Goal: Task Accomplishment & Management: Use online tool/utility

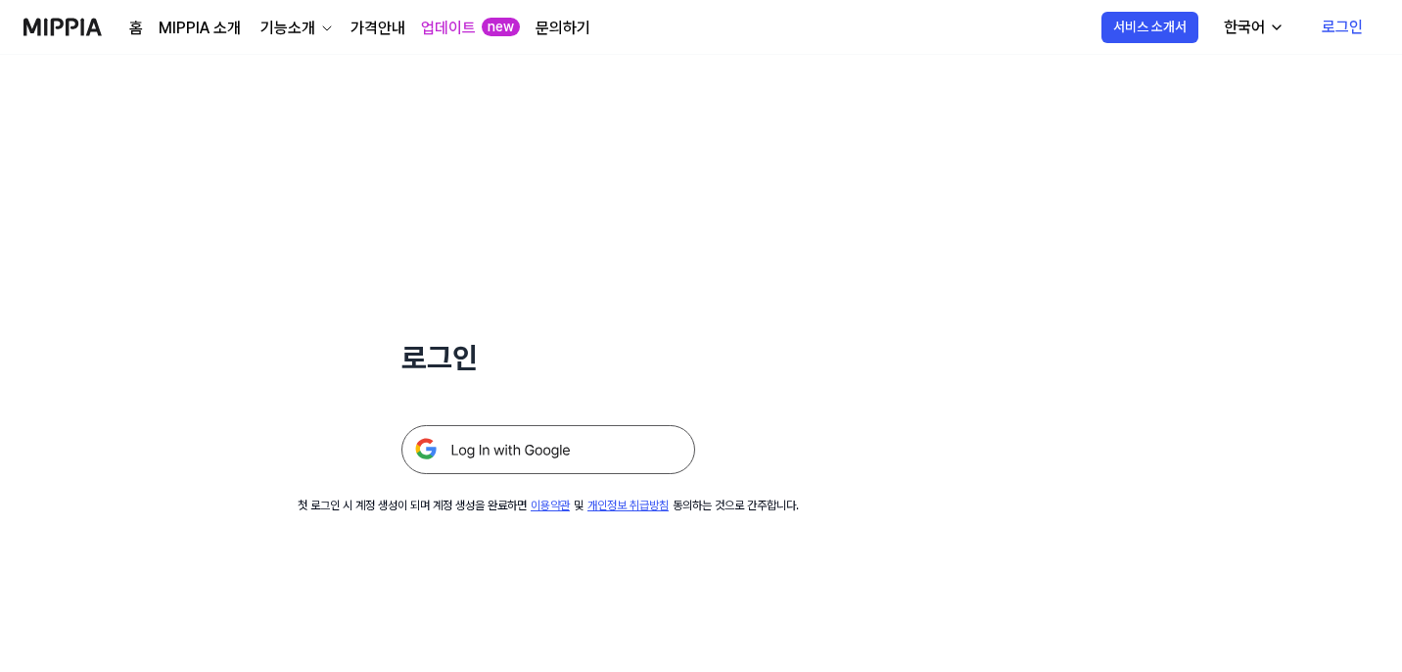
click at [640, 448] on img at bounding box center [548, 449] width 294 height 49
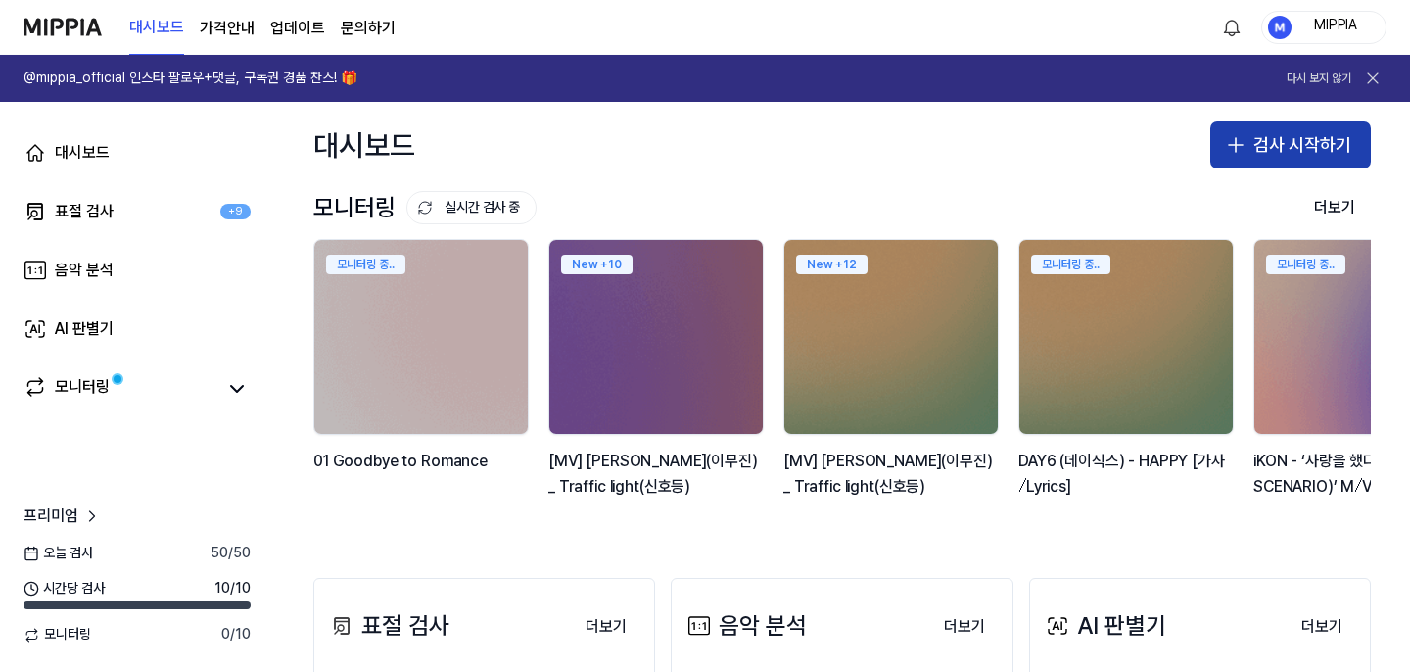
click at [1254, 145] on button "검사 시작하기" at bounding box center [1290, 144] width 161 height 47
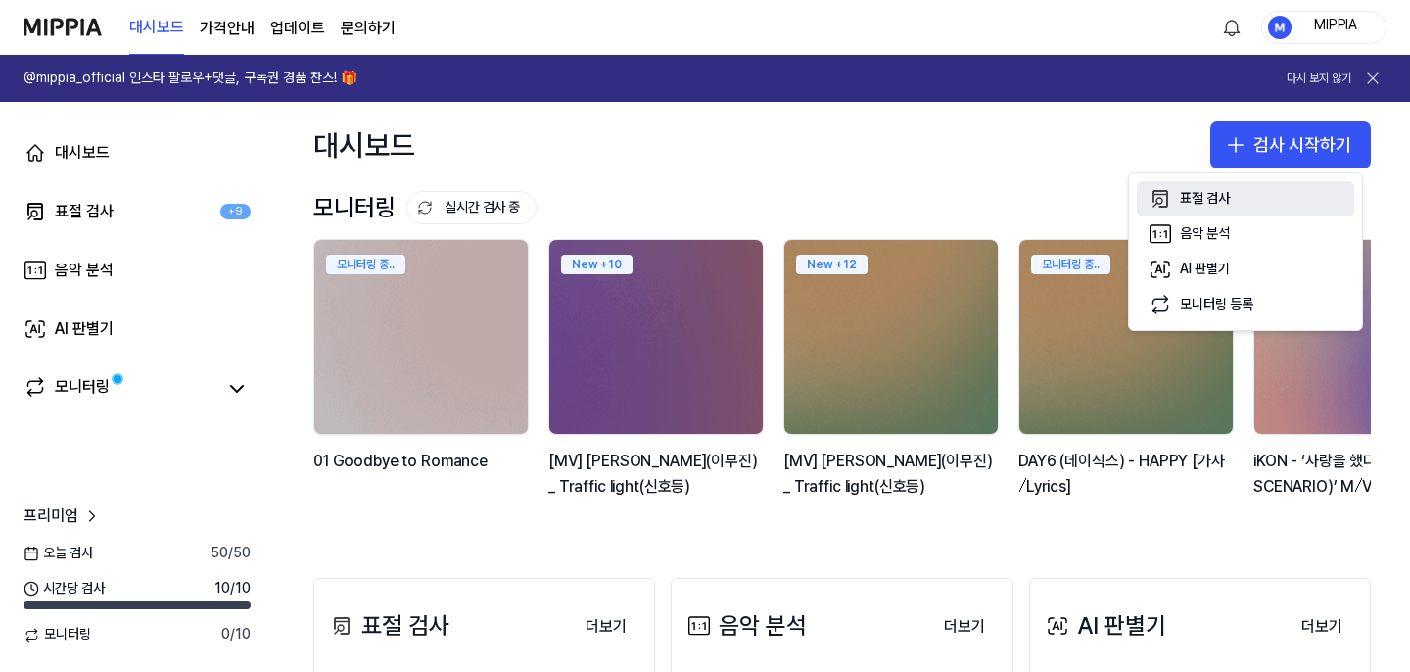
click at [1190, 209] on button "표절 검사" at bounding box center [1244, 198] width 217 height 35
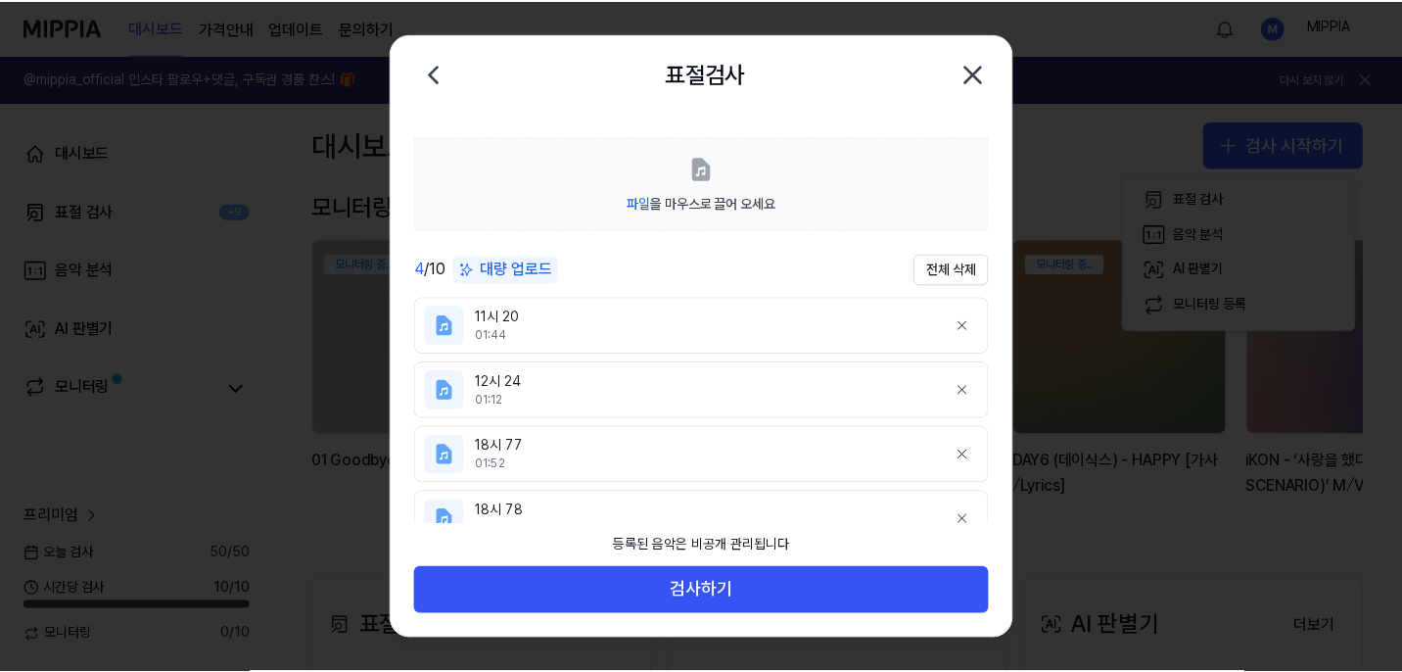
scroll to position [23, 0]
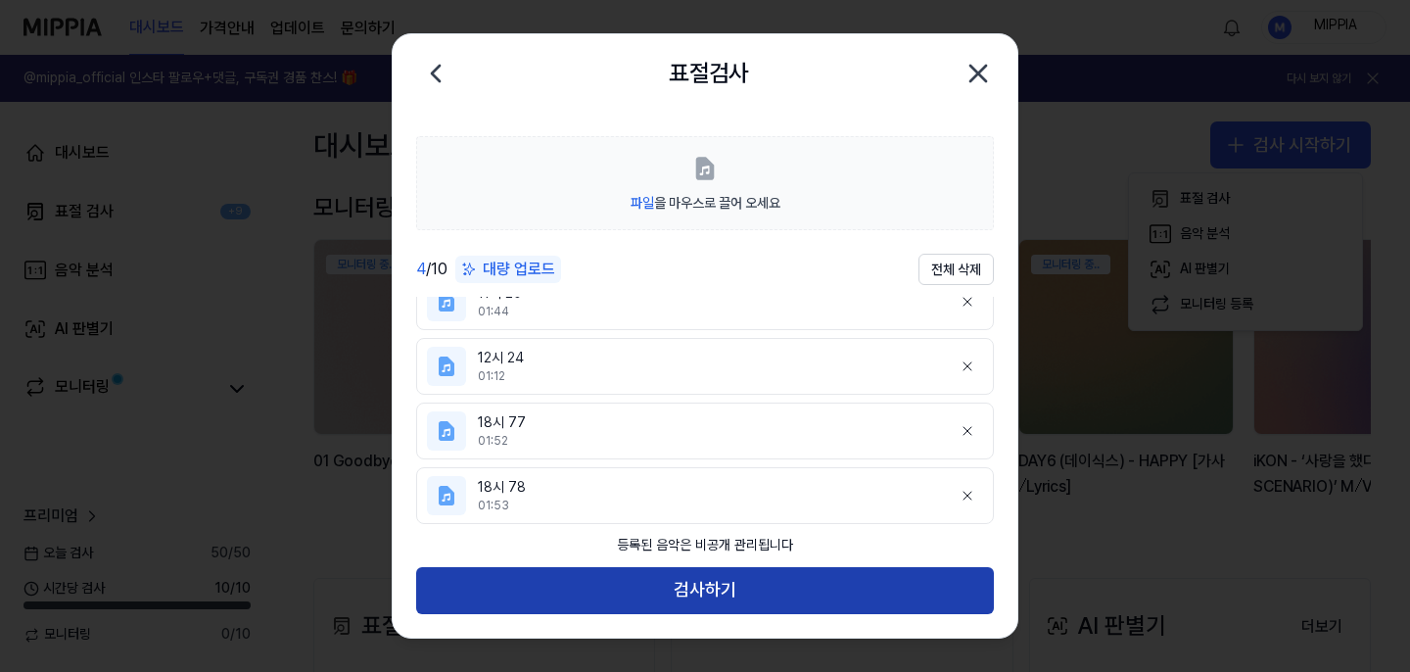
click at [779, 598] on button "검사하기" at bounding box center [705, 590] width 578 height 47
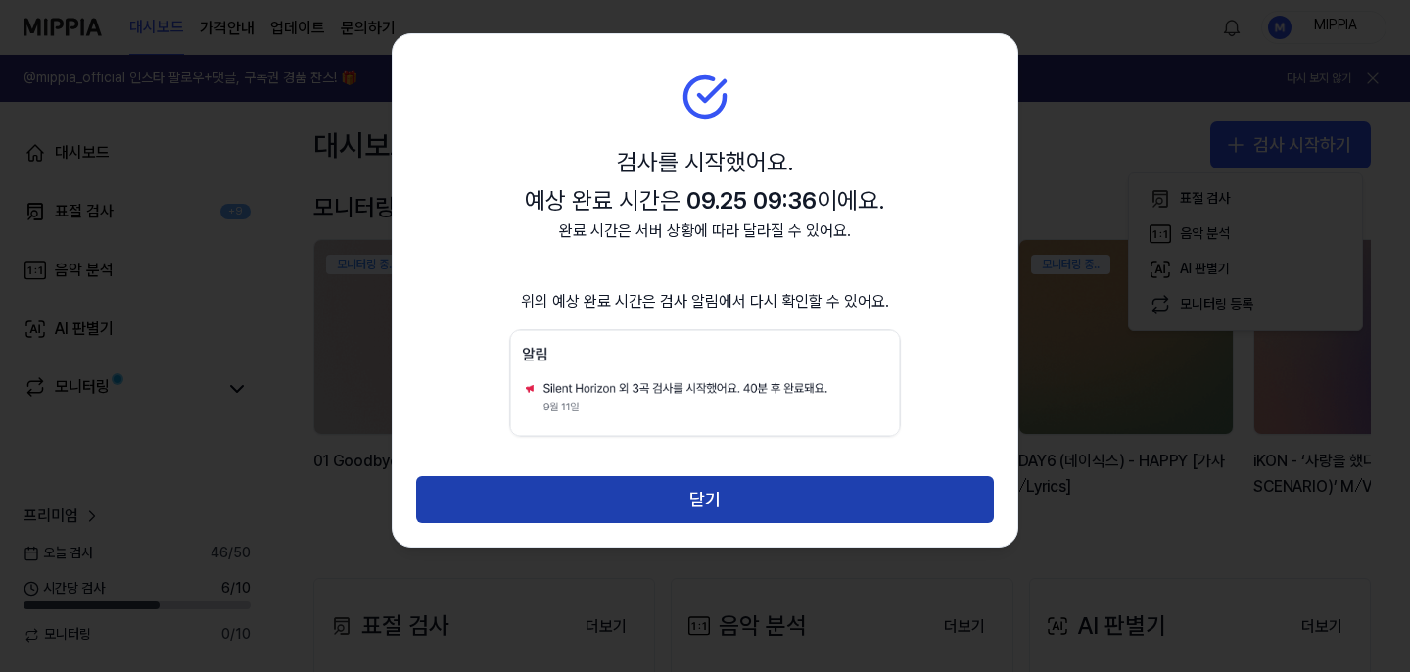
click at [786, 495] on button "닫기" at bounding box center [705, 499] width 578 height 47
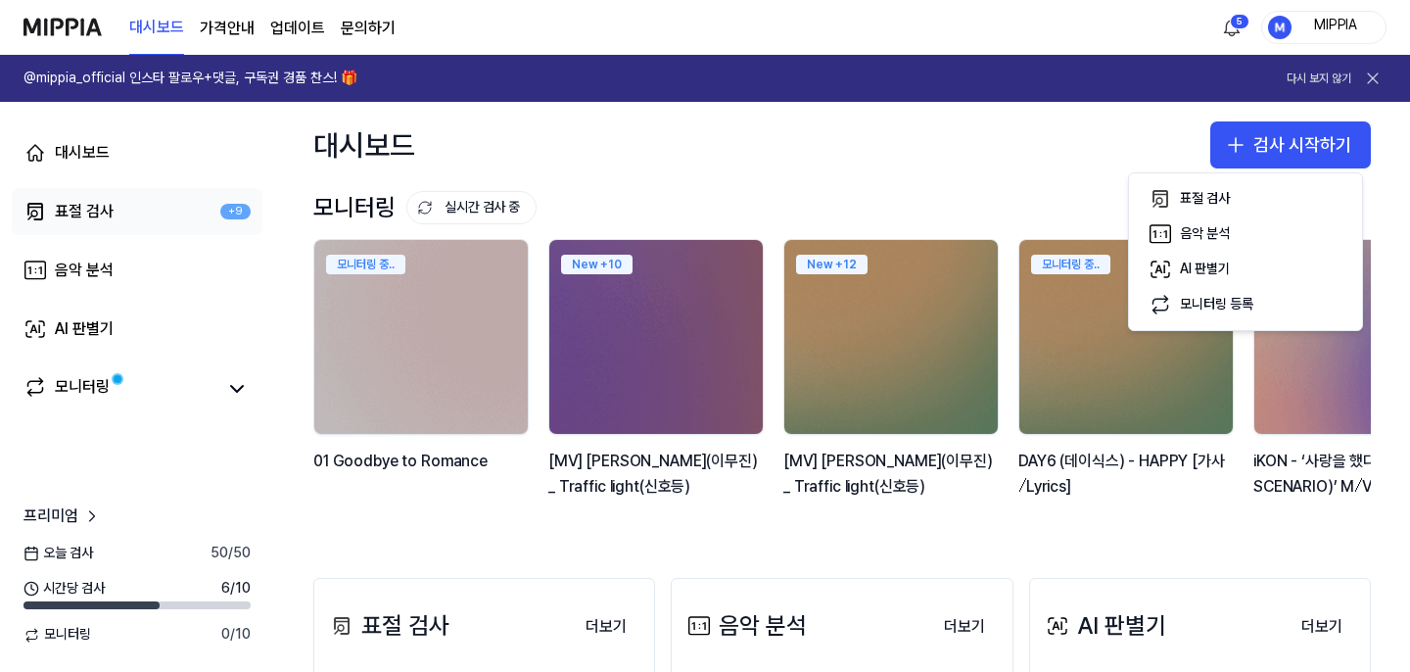
click at [136, 202] on link "표절 검사 +9" at bounding box center [137, 211] width 251 height 47
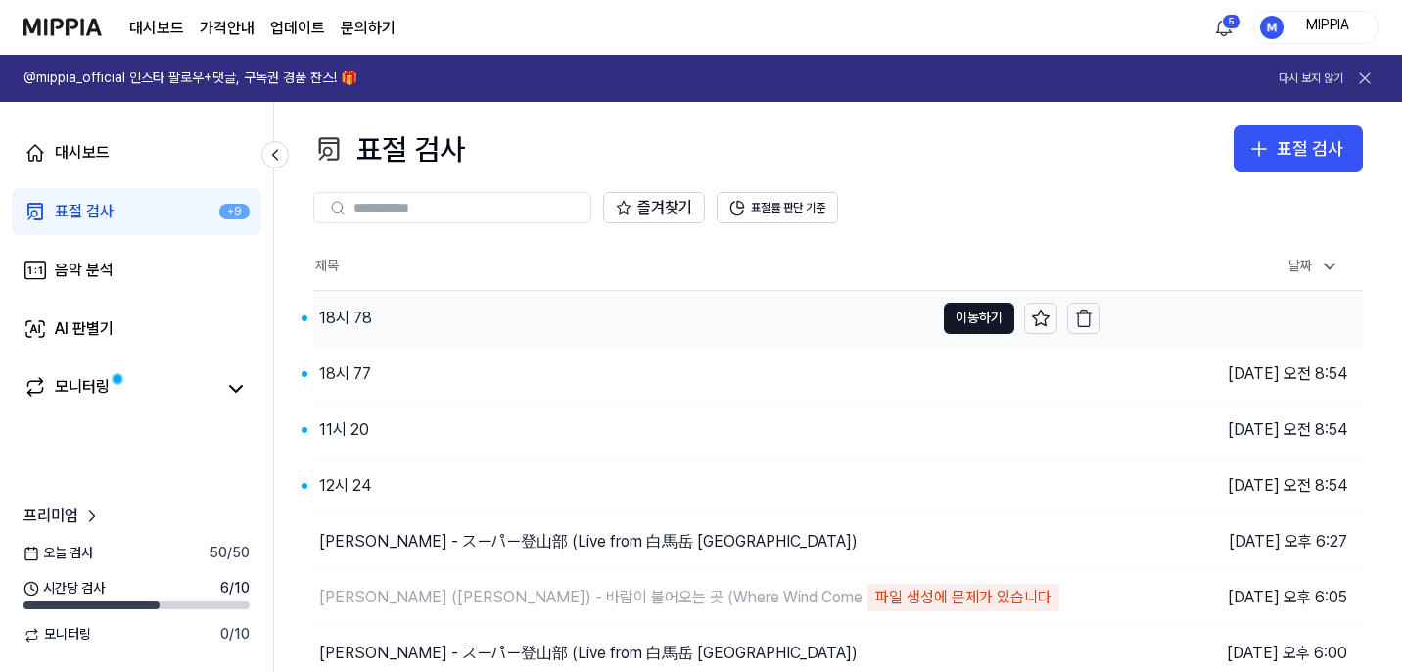
click at [574, 319] on div "18시 78" at bounding box center [623, 318] width 621 height 55
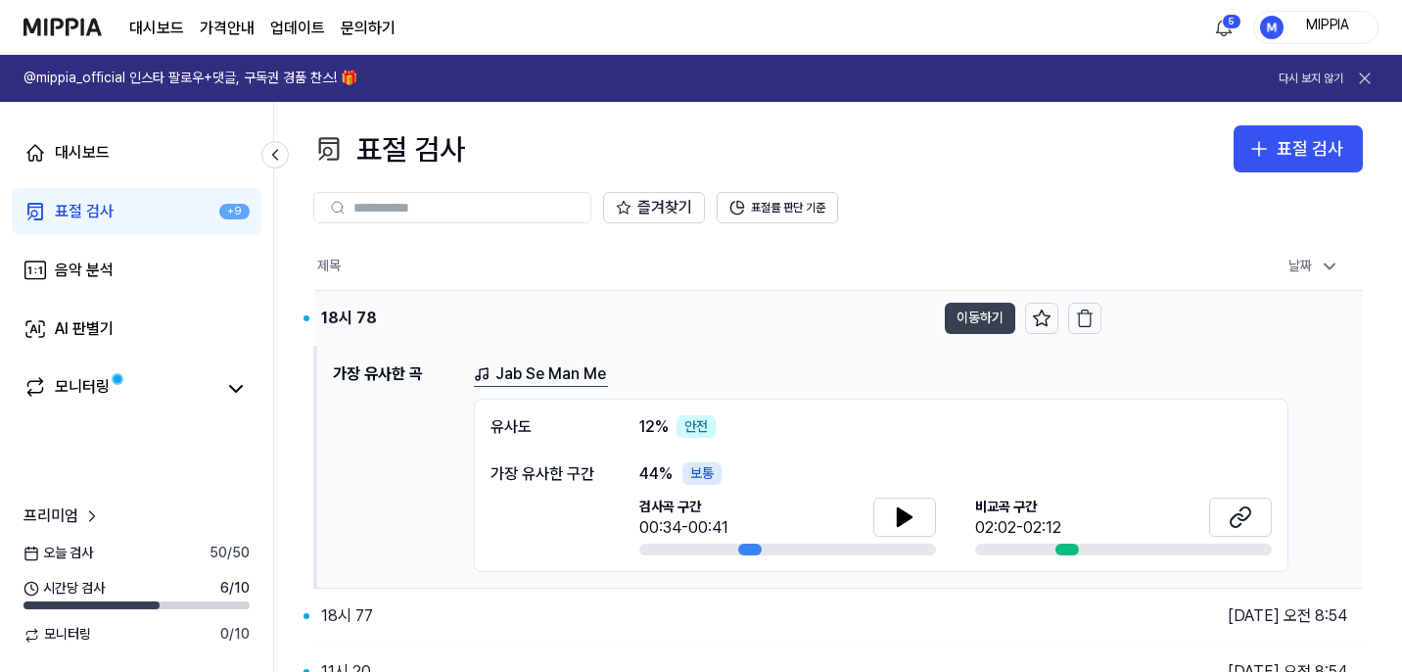
click at [977, 325] on button "이동하기" at bounding box center [980, 317] width 70 height 31
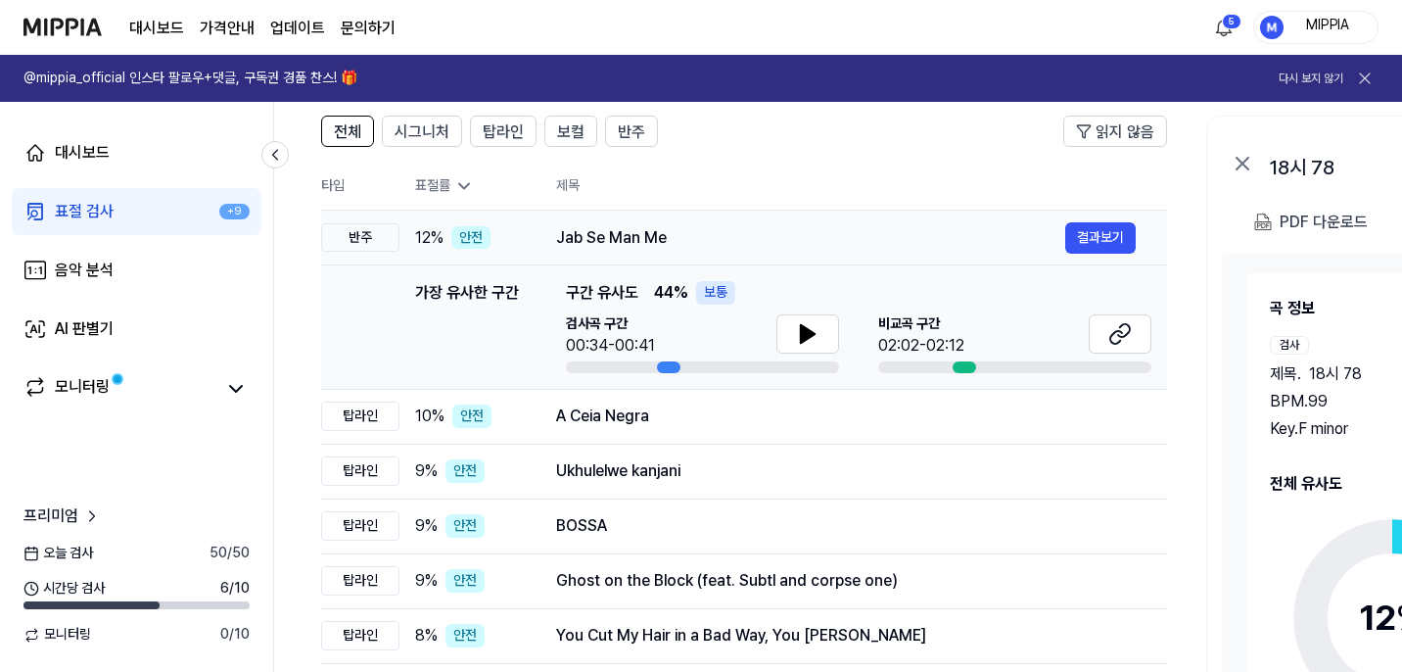
scroll to position [102, 0]
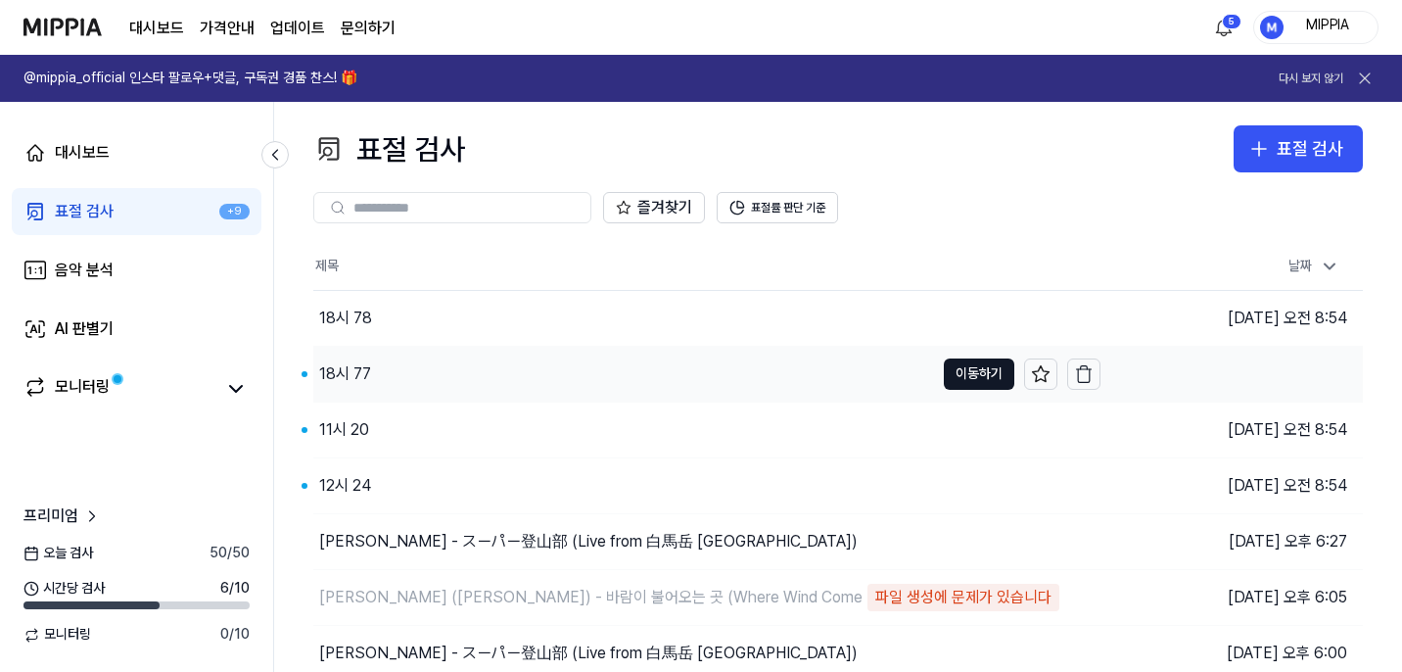
click at [832, 367] on div "18시 77" at bounding box center [623, 374] width 621 height 55
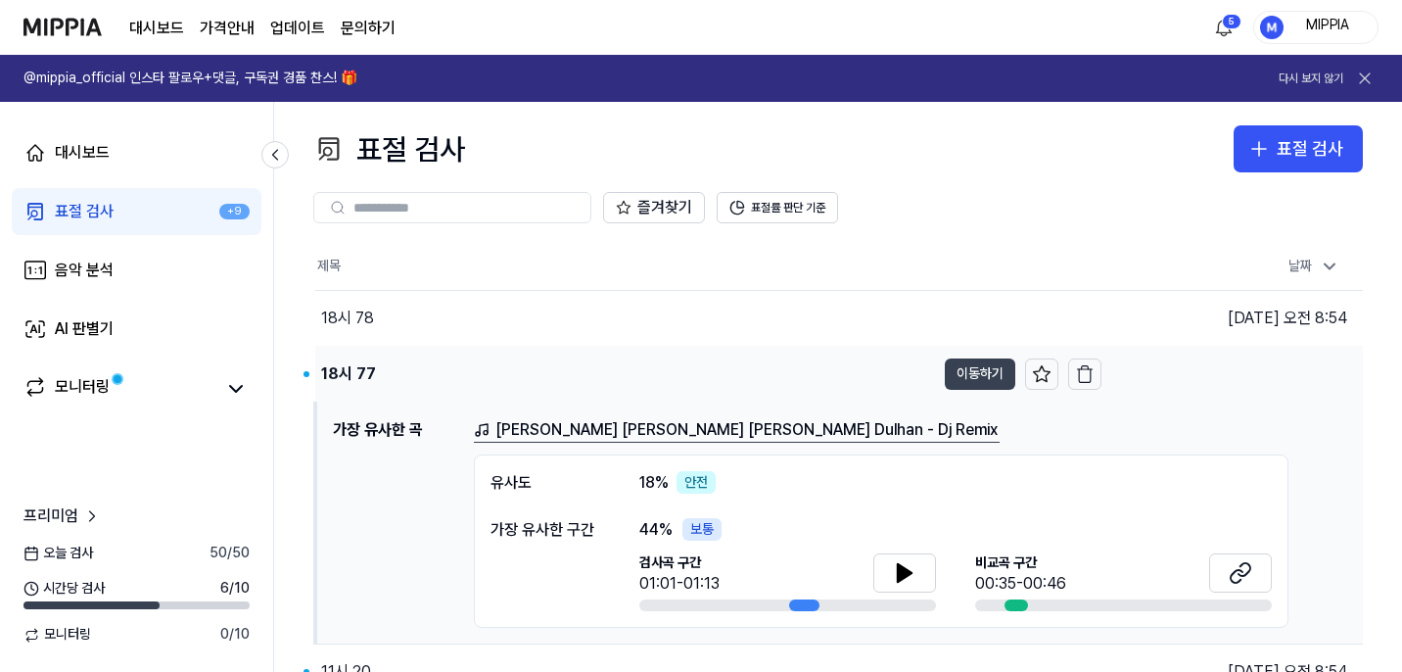
click at [996, 368] on button "이동하기" at bounding box center [980, 373] width 70 height 31
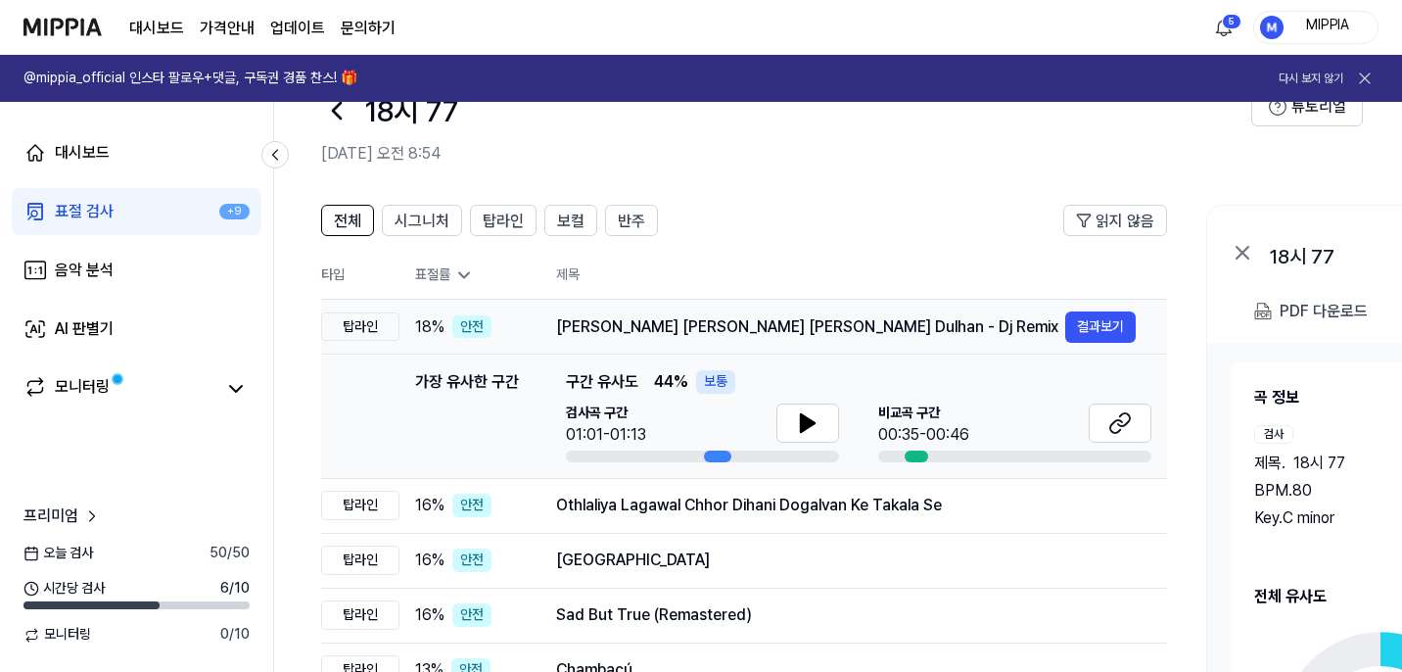
scroll to position [68, 0]
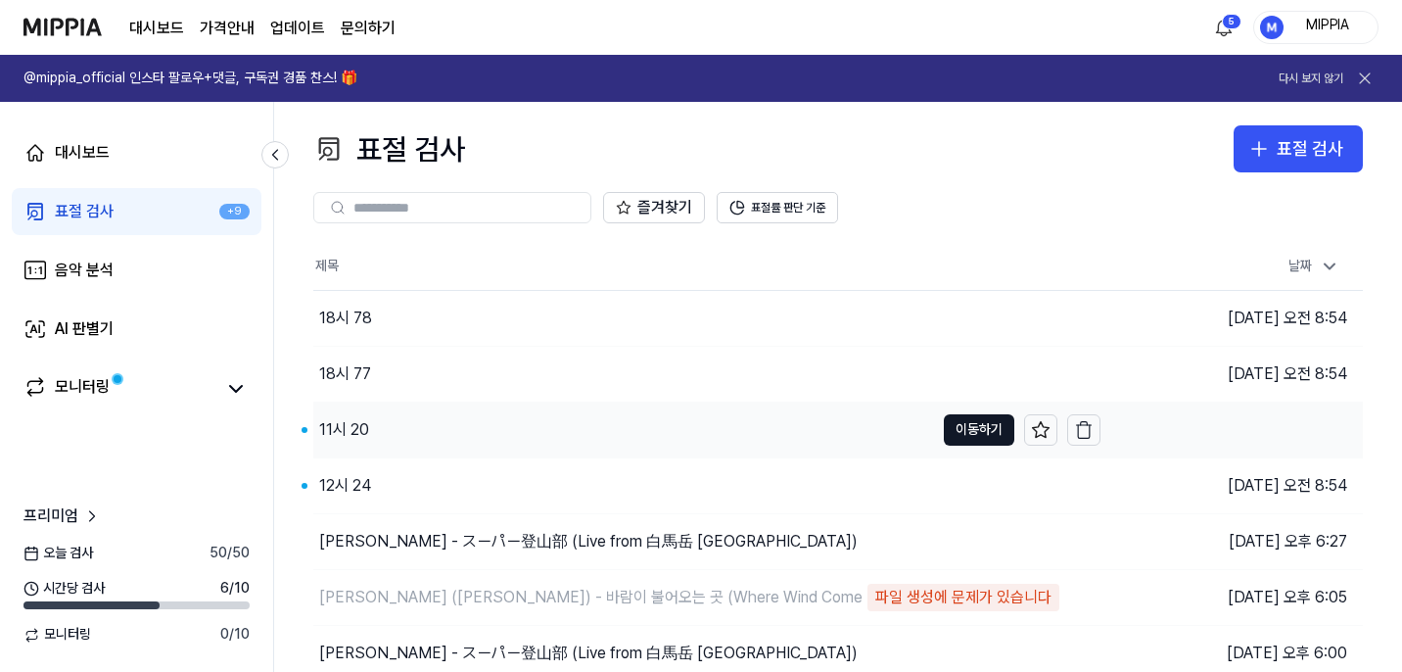
click at [851, 416] on div "11시 20" at bounding box center [623, 429] width 621 height 55
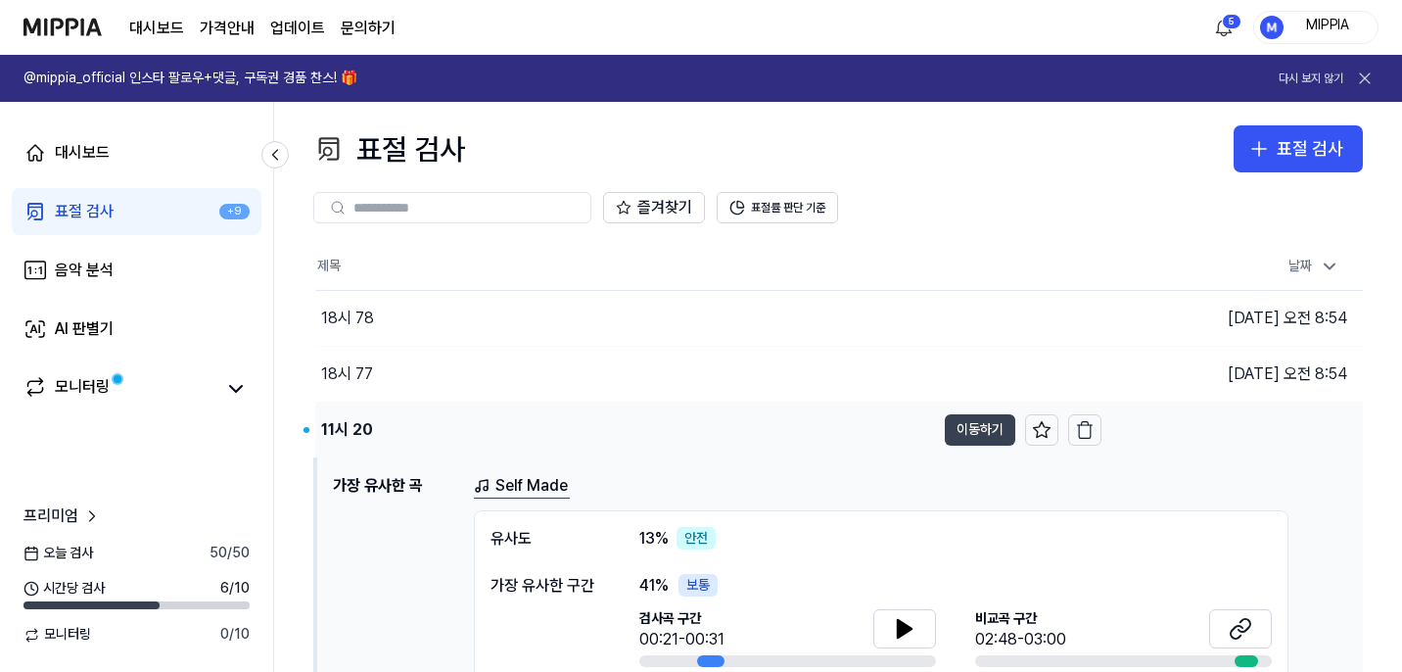
click at [996, 431] on button "이동하기" at bounding box center [980, 429] width 70 height 31
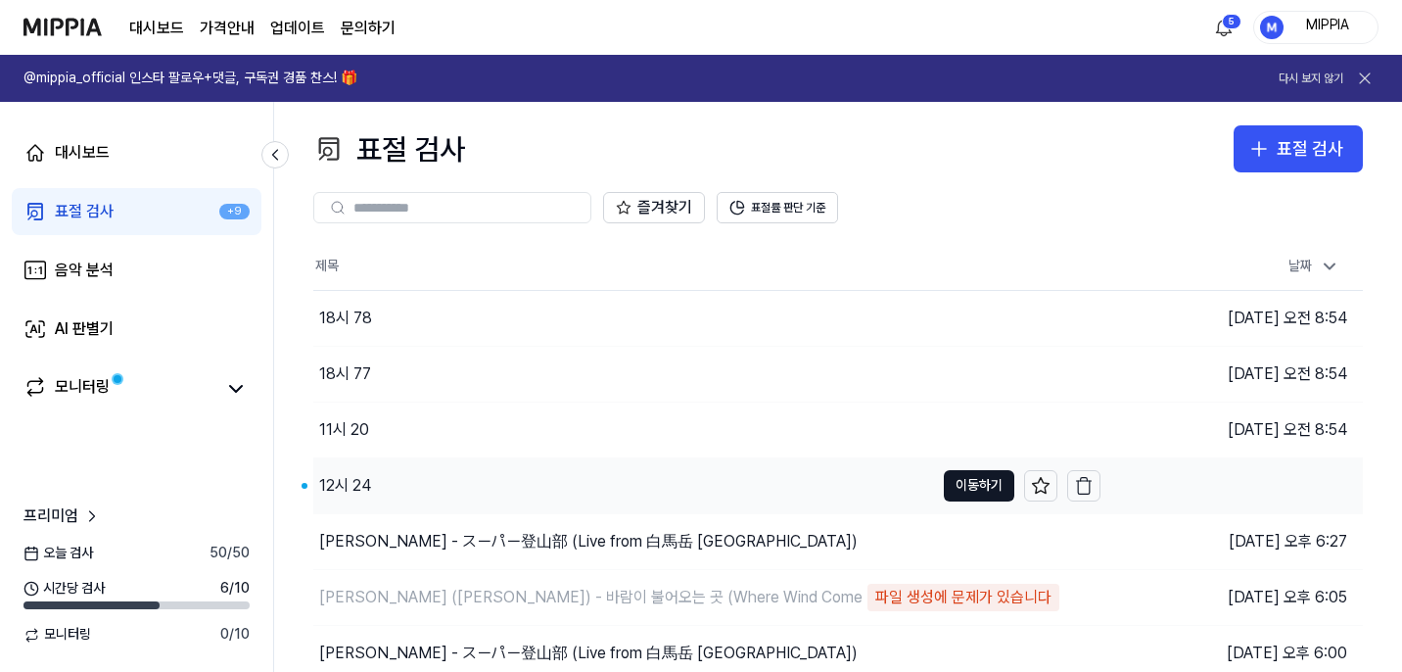
click at [812, 487] on div "12시 24" at bounding box center [623, 485] width 621 height 55
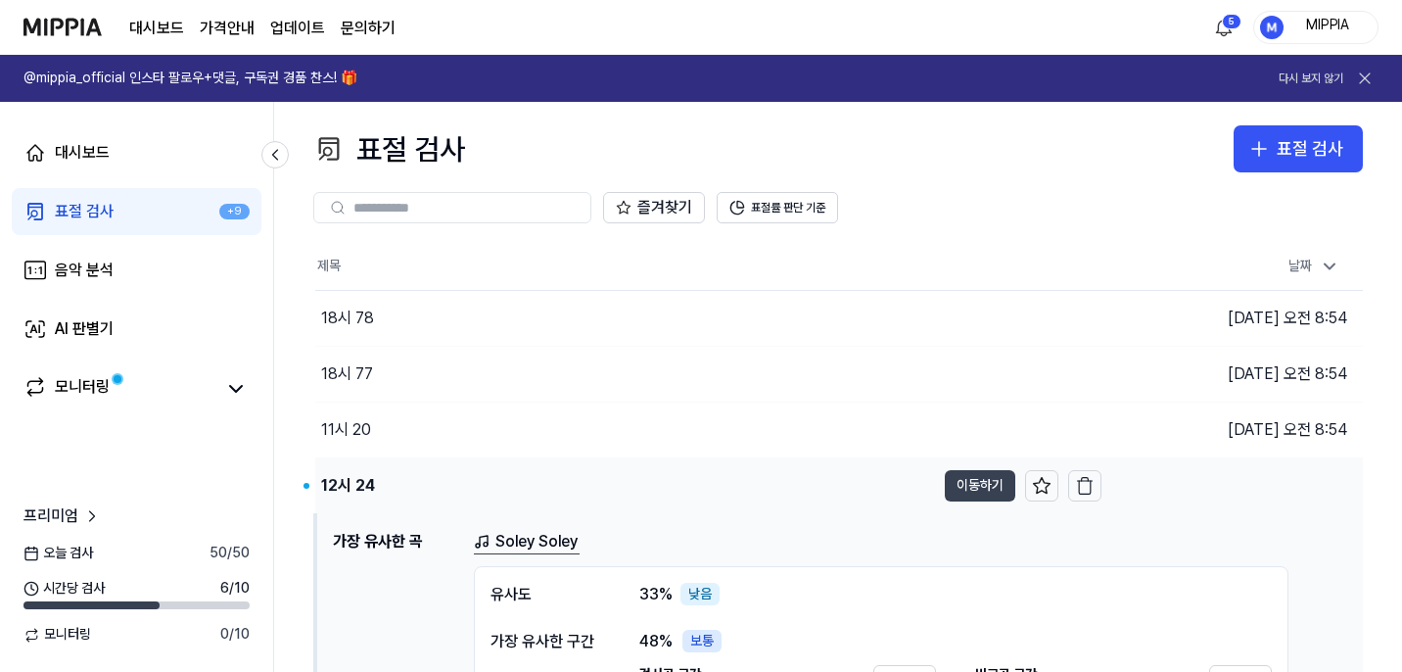
click at [980, 477] on button "이동하기" at bounding box center [980, 485] width 70 height 31
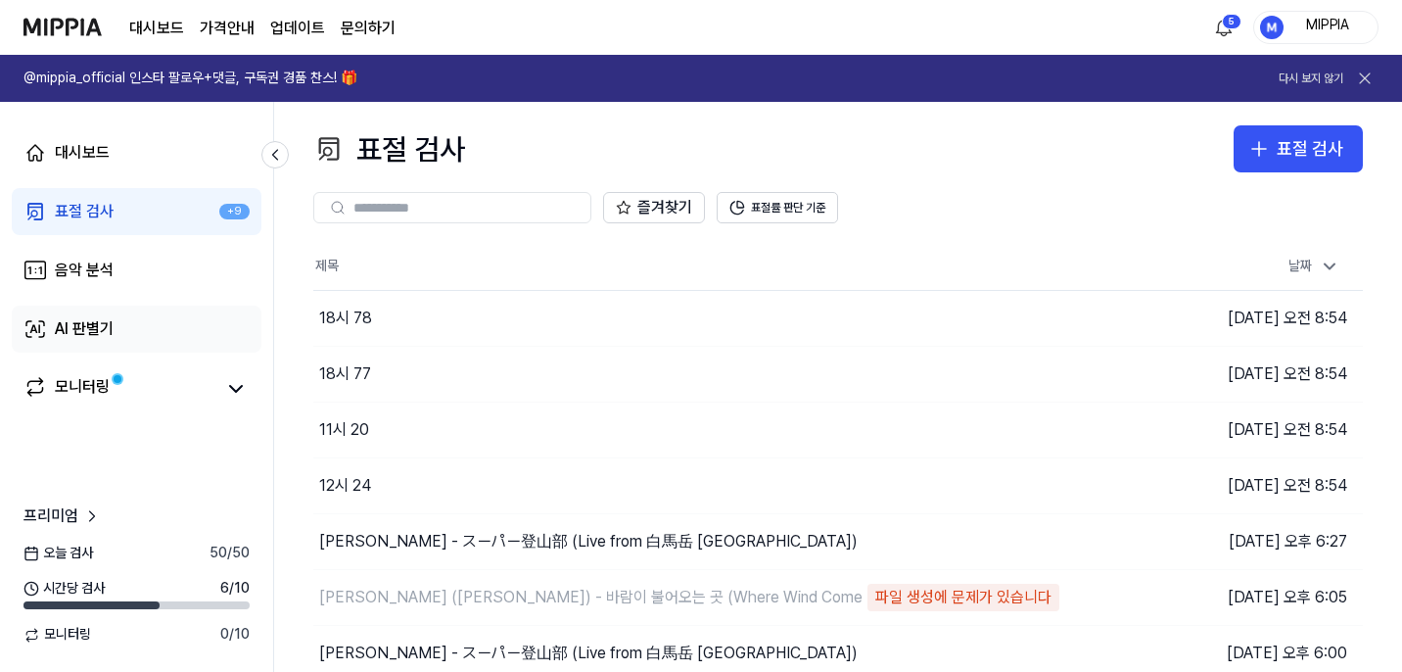
click at [165, 334] on link "AI 판별기" at bounding box center [137, 328] width 250 height 47
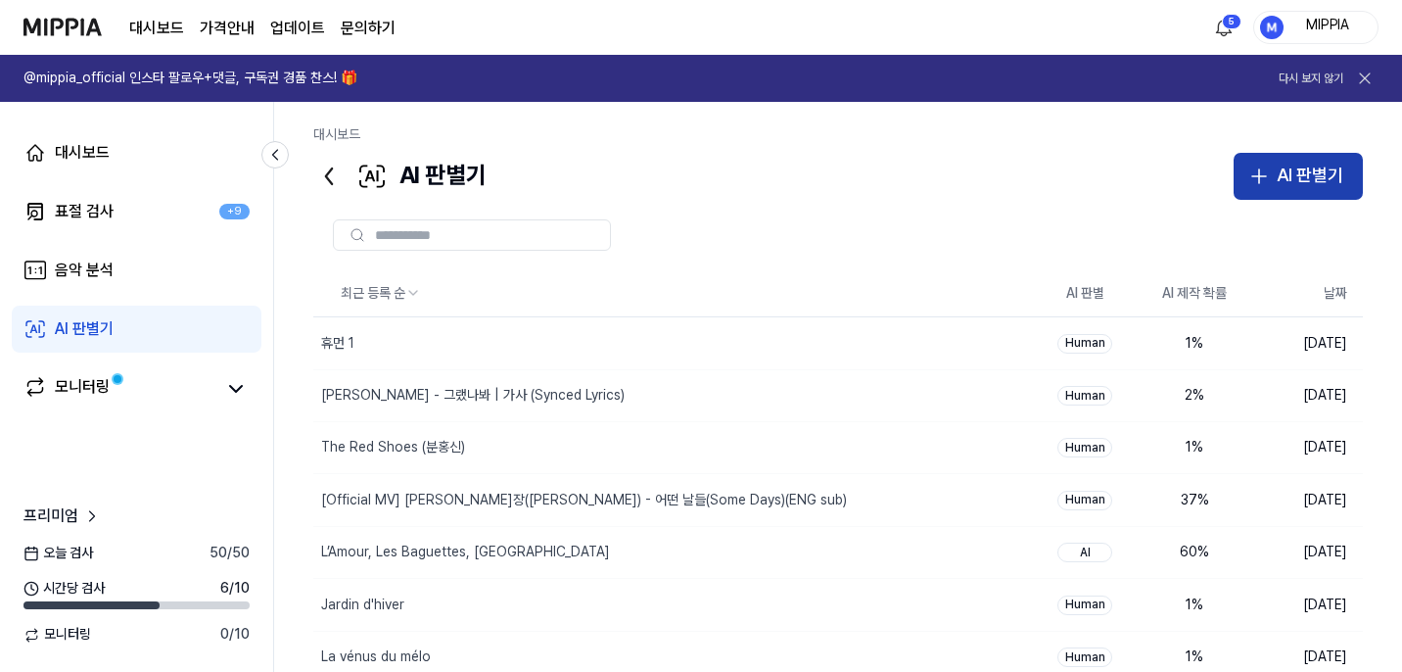
click at [1282, 177] on div "AI 판별기" at bounding box center [1309, 176] width 67 height 28
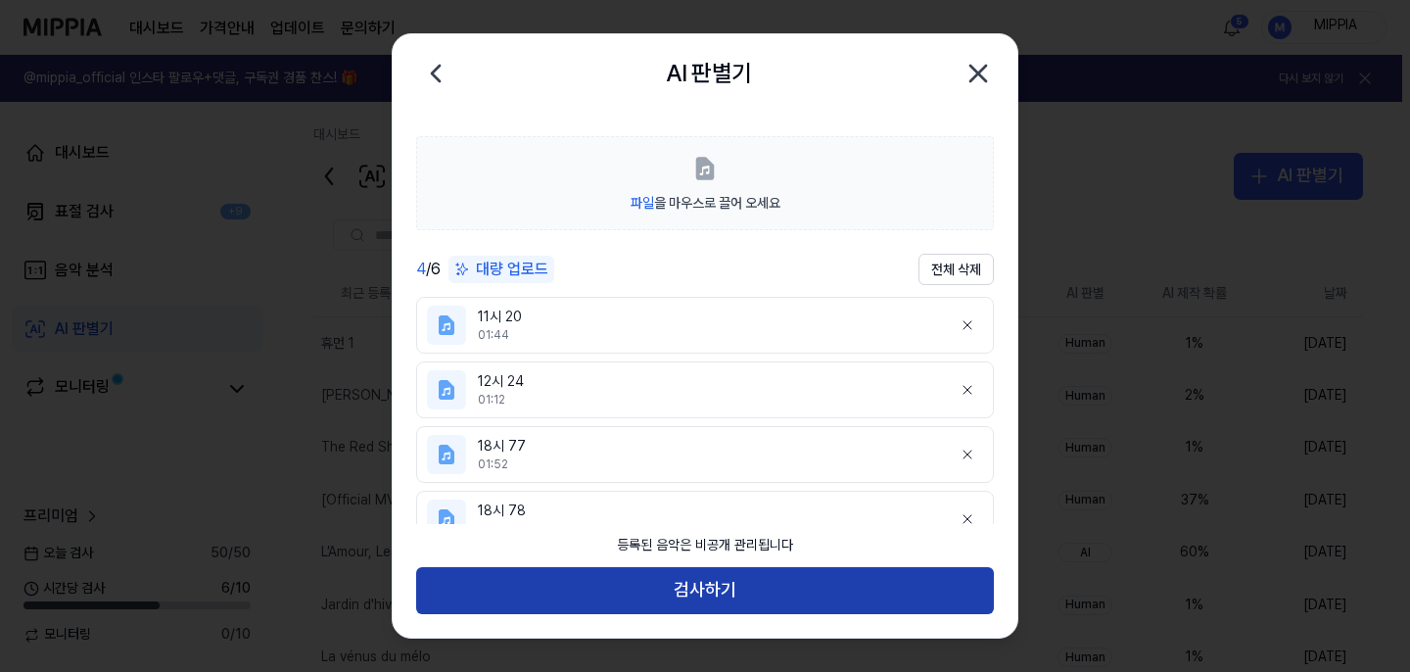
click at [721, 581] on button "검사하기" at bounding box center [705, 590] width 578 height 47
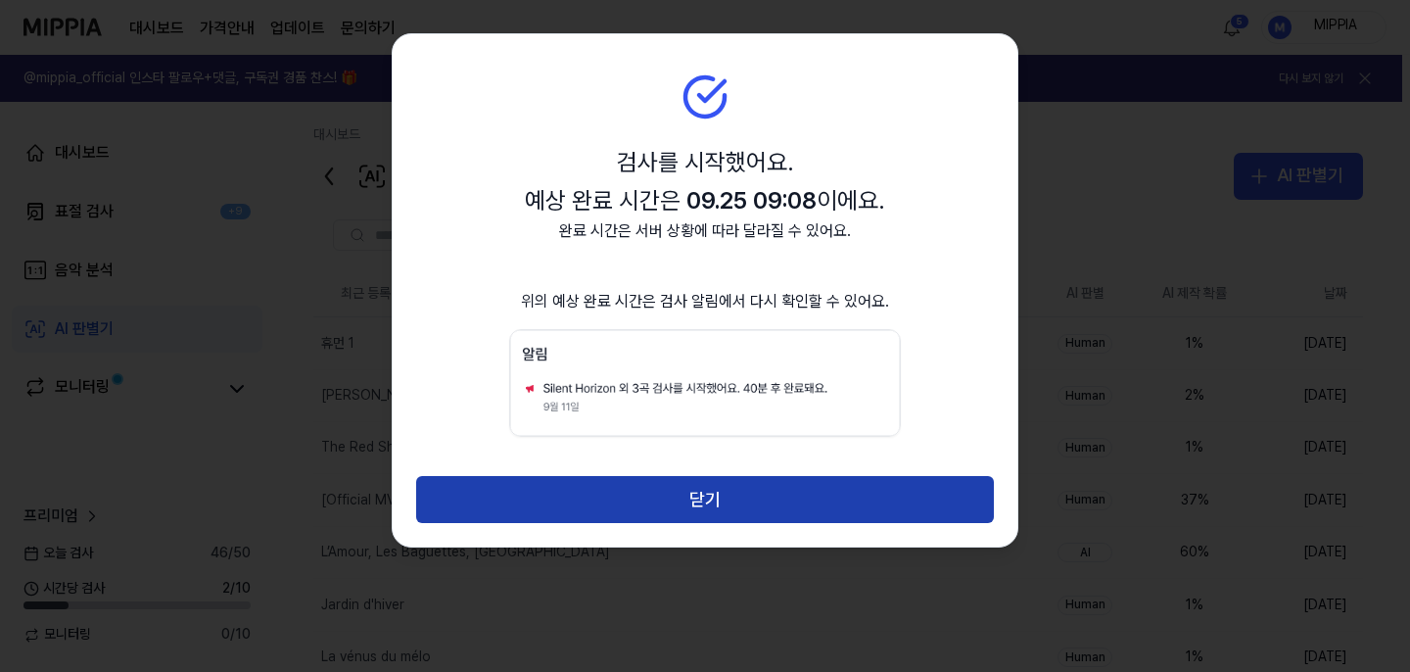
click at [725, 519] on button "닫기" at bounding box center [705, 499] width 578 height 47
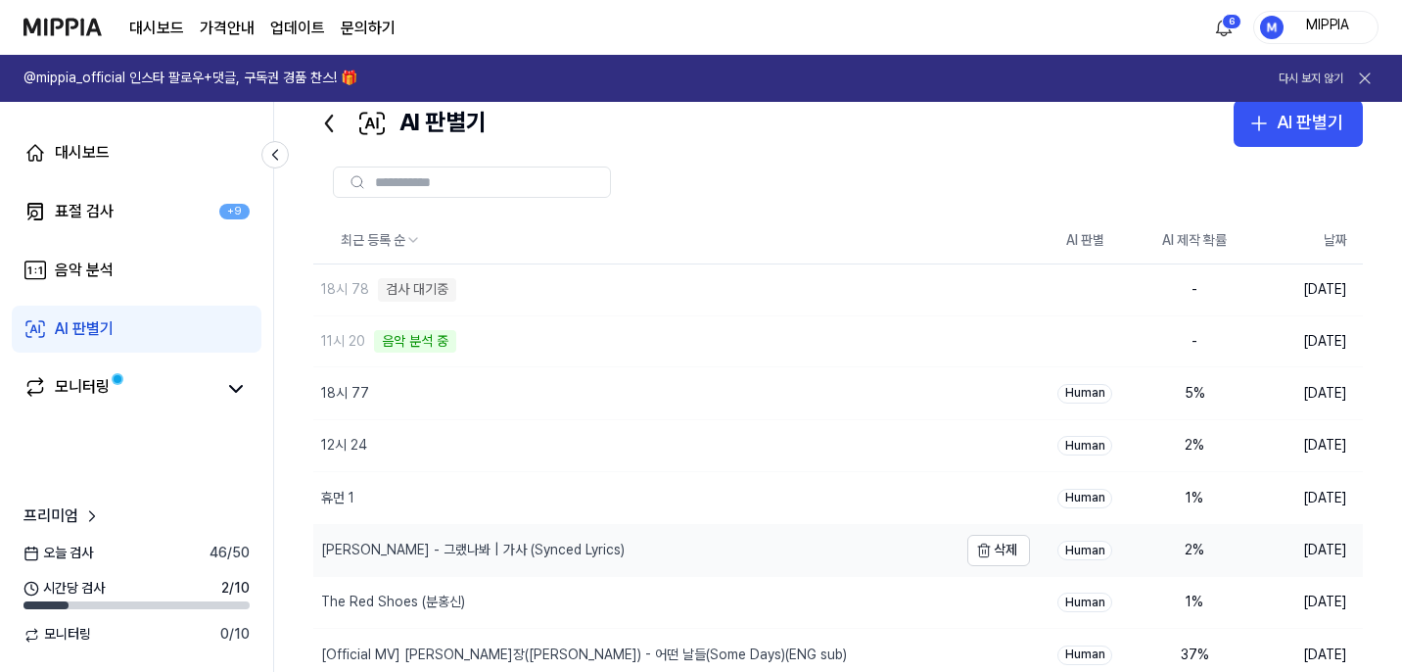
scroll to position [49, 0]
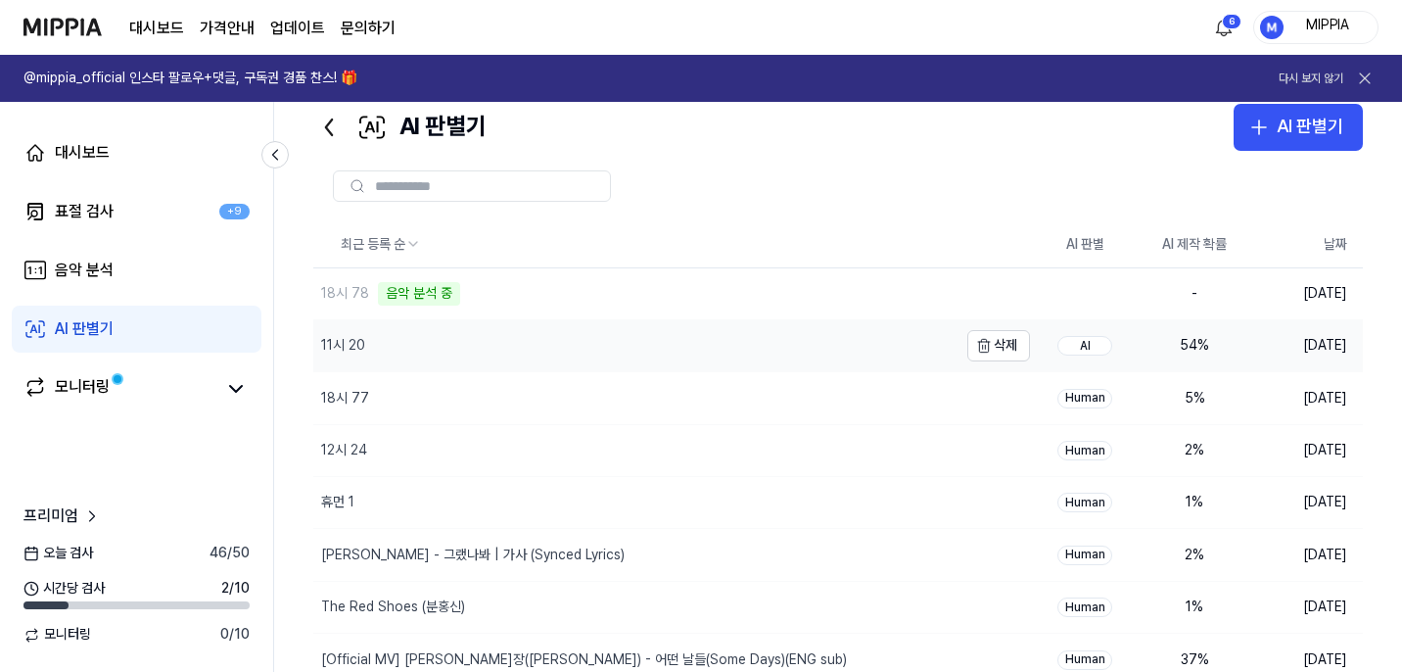
click at [778, 360] on div "11시 20" at bounding box center [635, 345] width 644 height 51
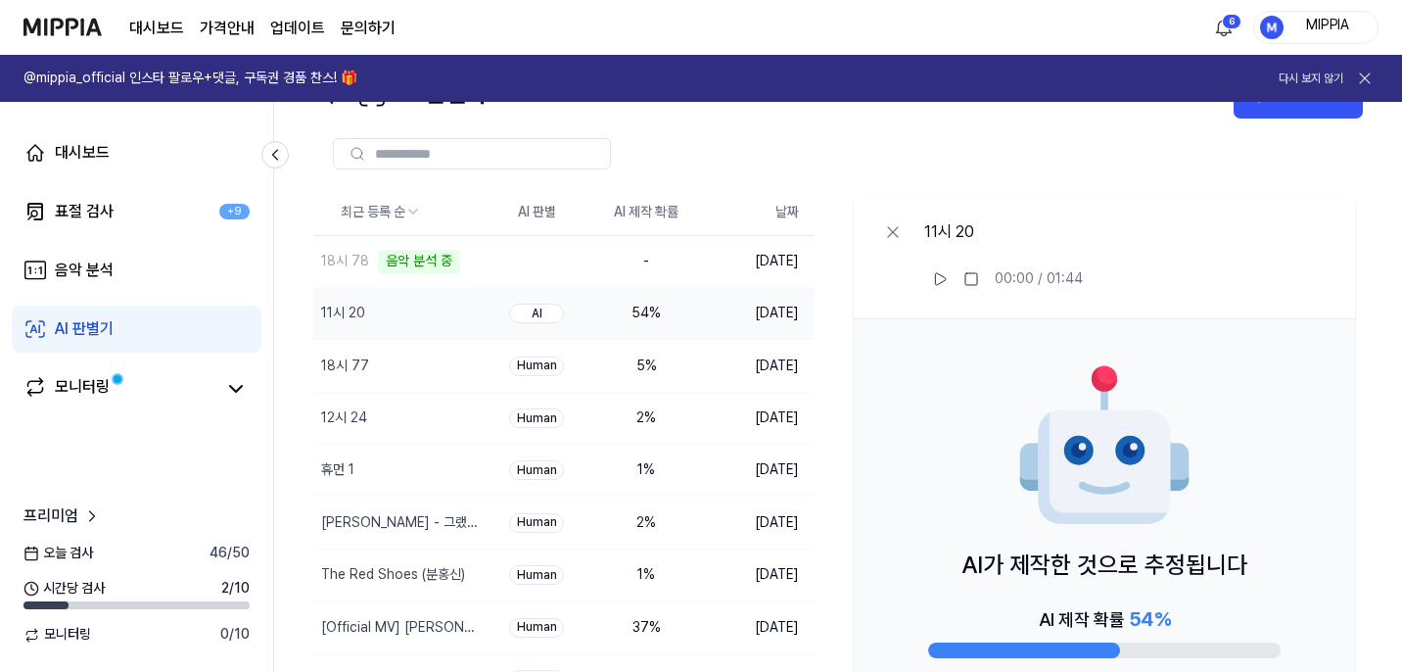
scroll to position [91, 0]
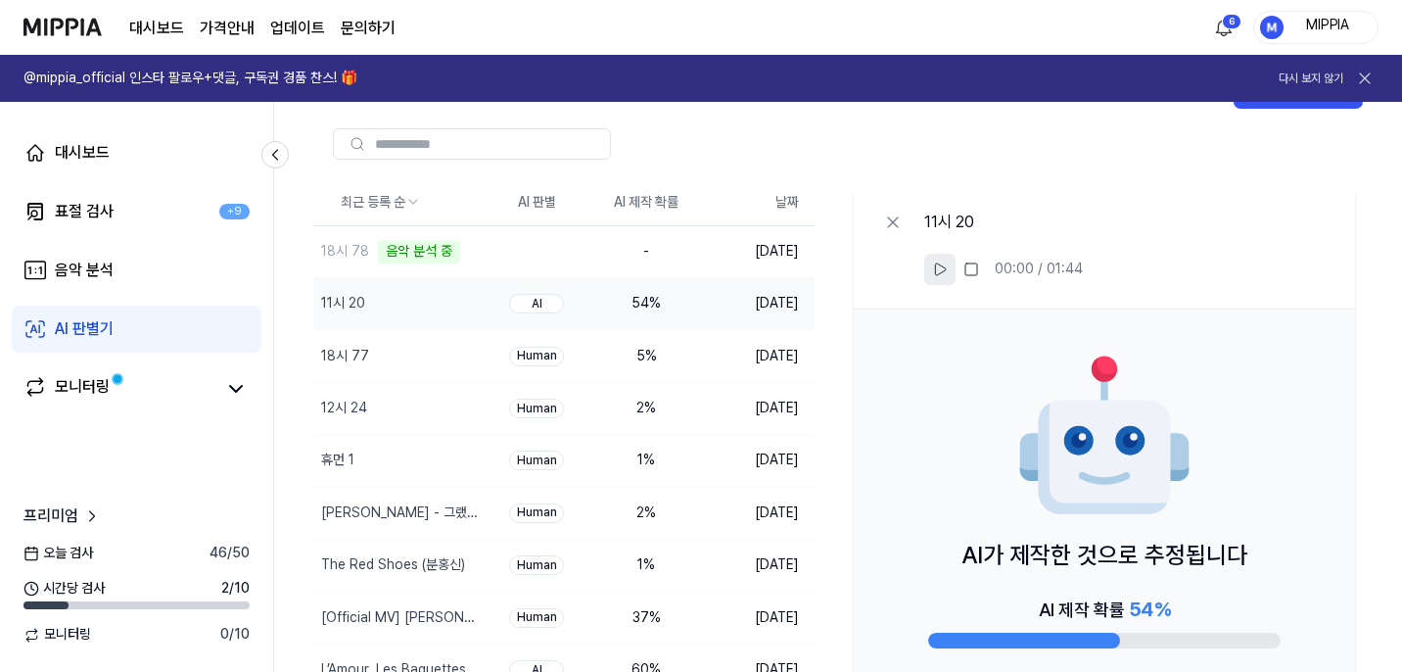
click at [933, 268] on icon at bounding box center [940, 269] width 16 height 16
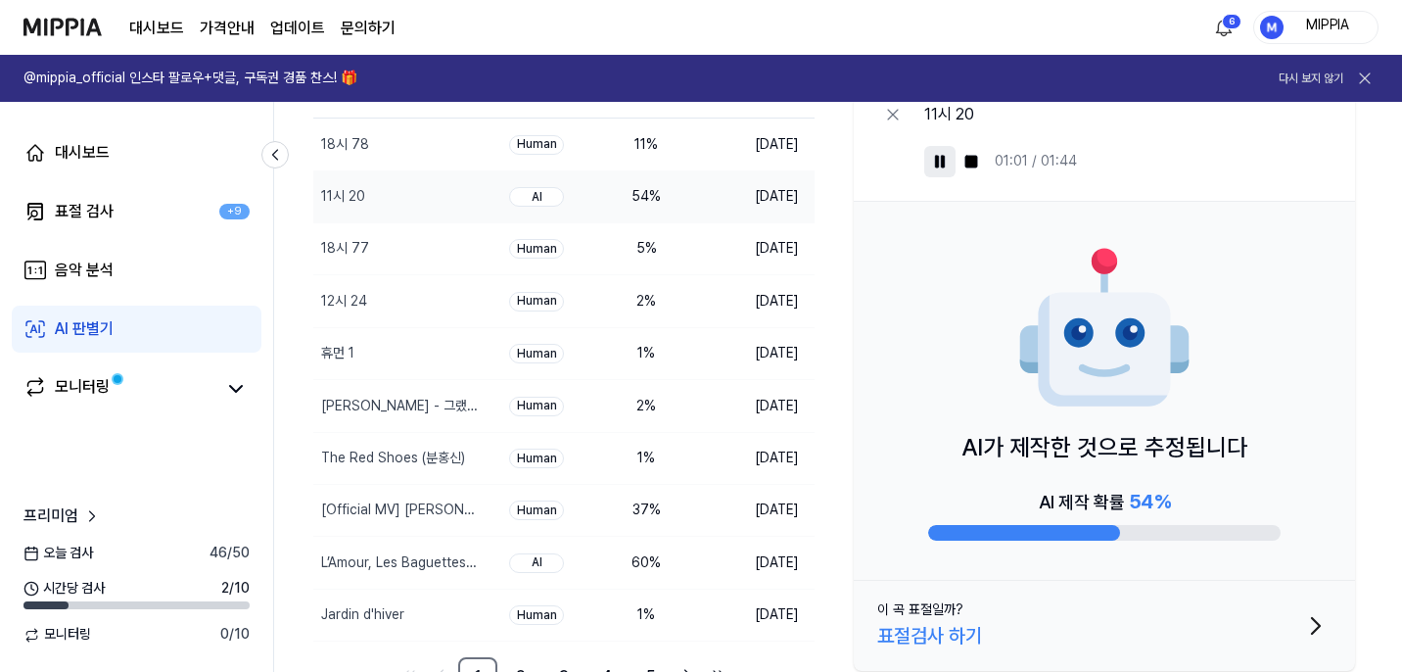
scroll to position [48, 0]
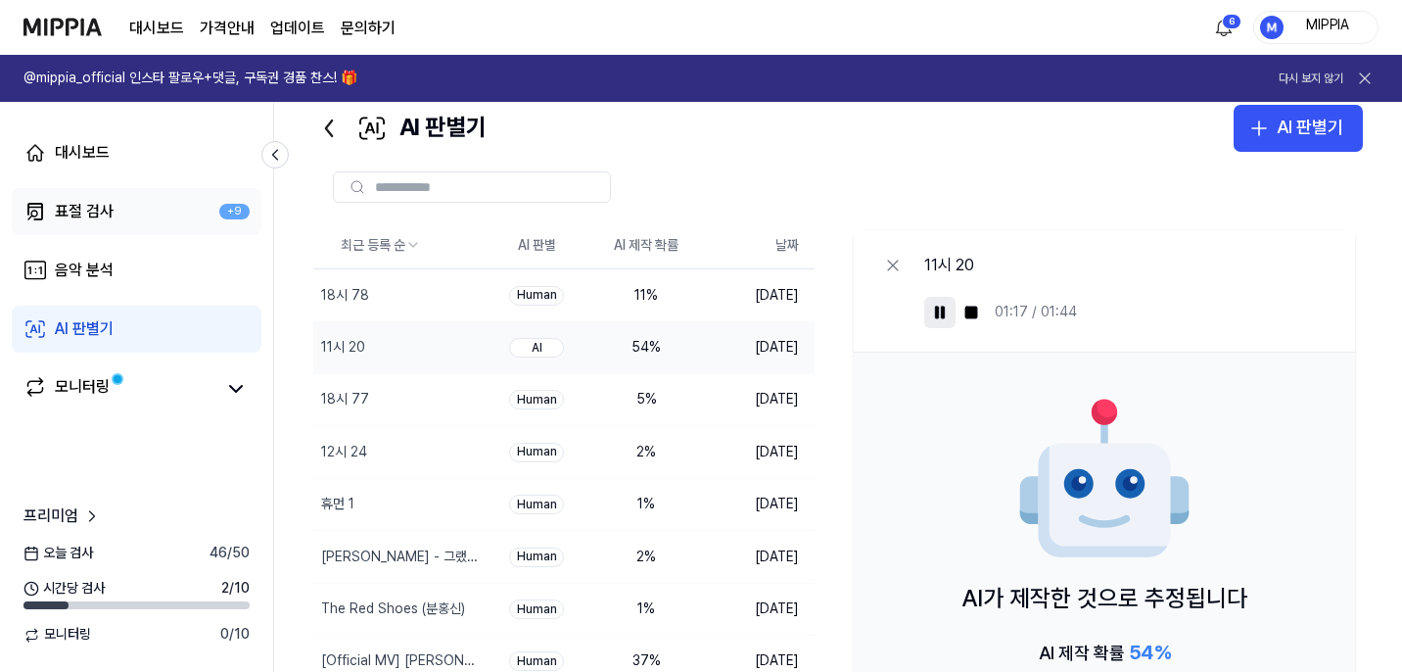
click at [168, 219] on link "표절 검사 +9" at bounding box center [137, 211] width 250 height 47
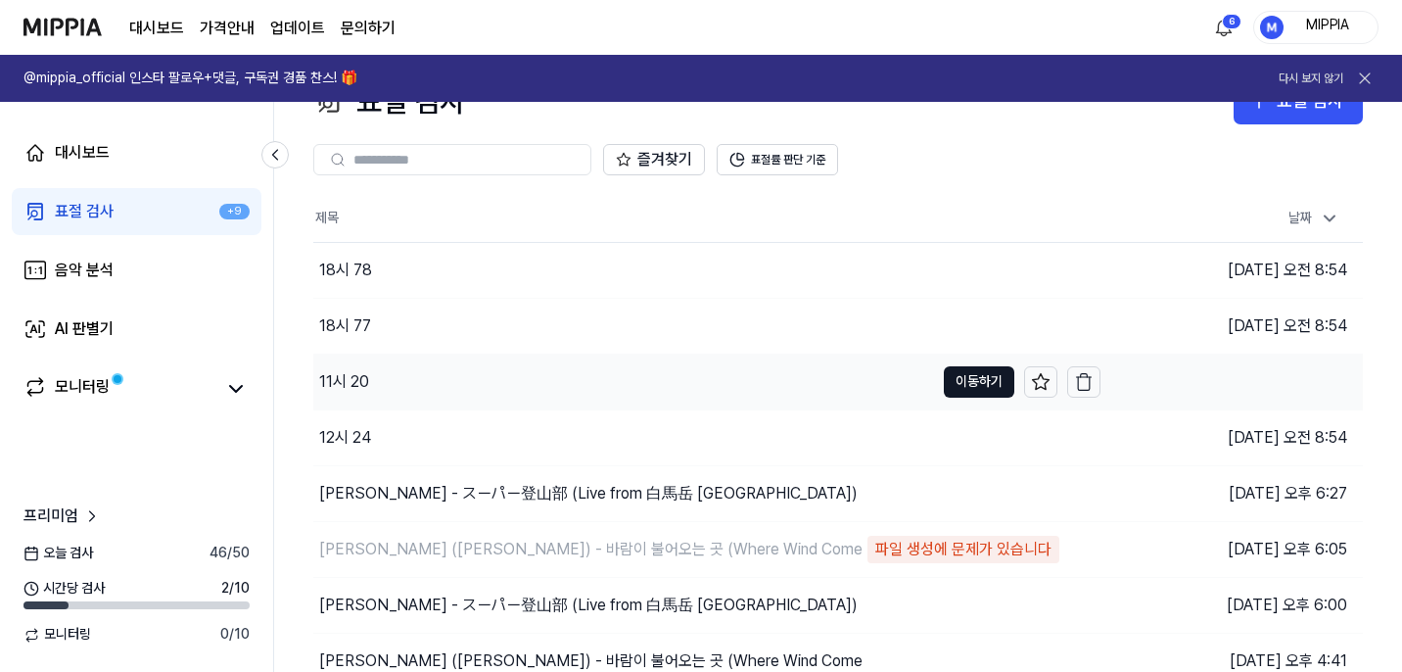
click at [577, 374] on div "11시 20" at bounding box center [623, 381] width 621 height 55
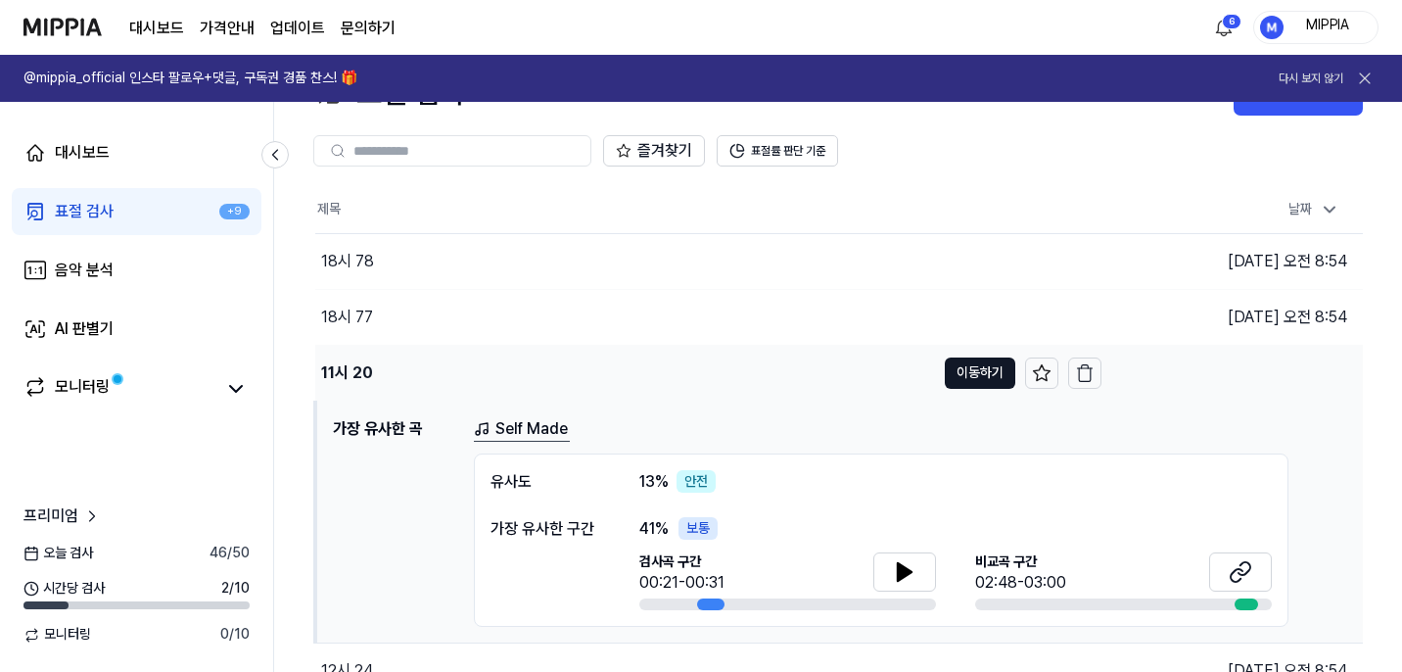
scroll to position [76, 0]
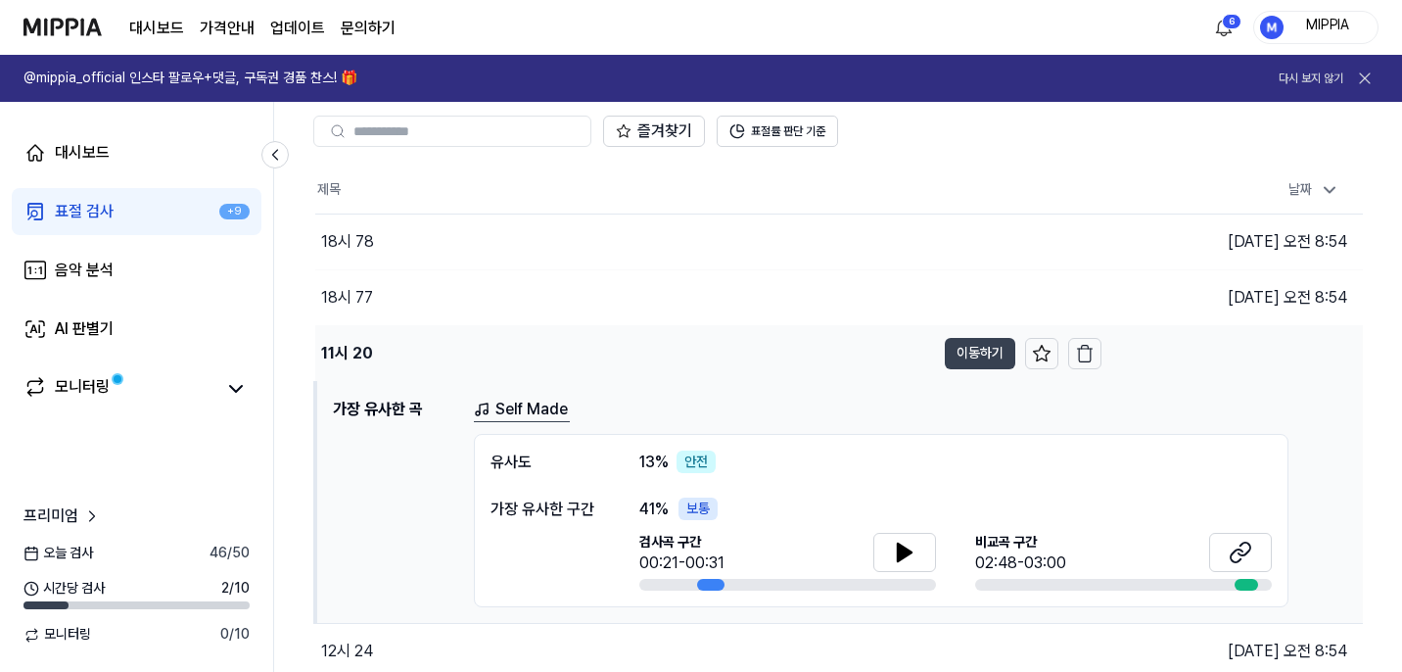
click at [961, 358] on button "이동하기" at bounding box center [980, 353] width 70 height 31
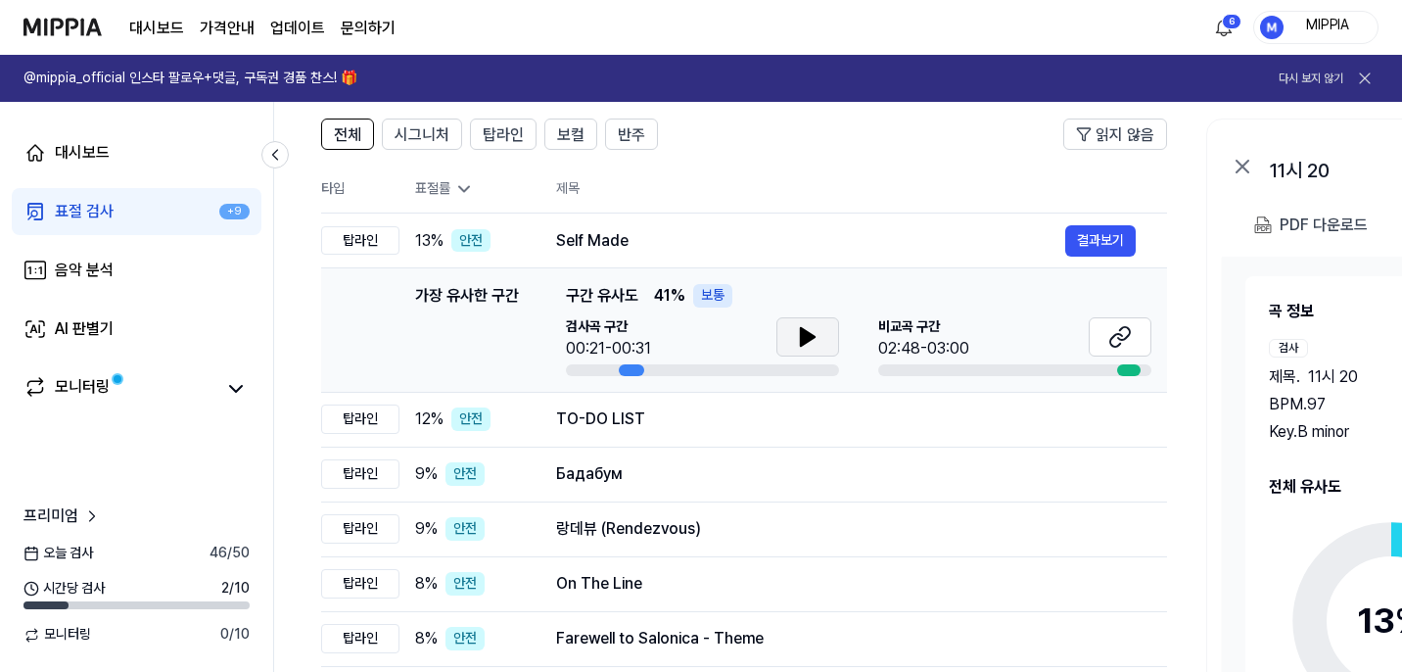
scroll to position [137, 0]
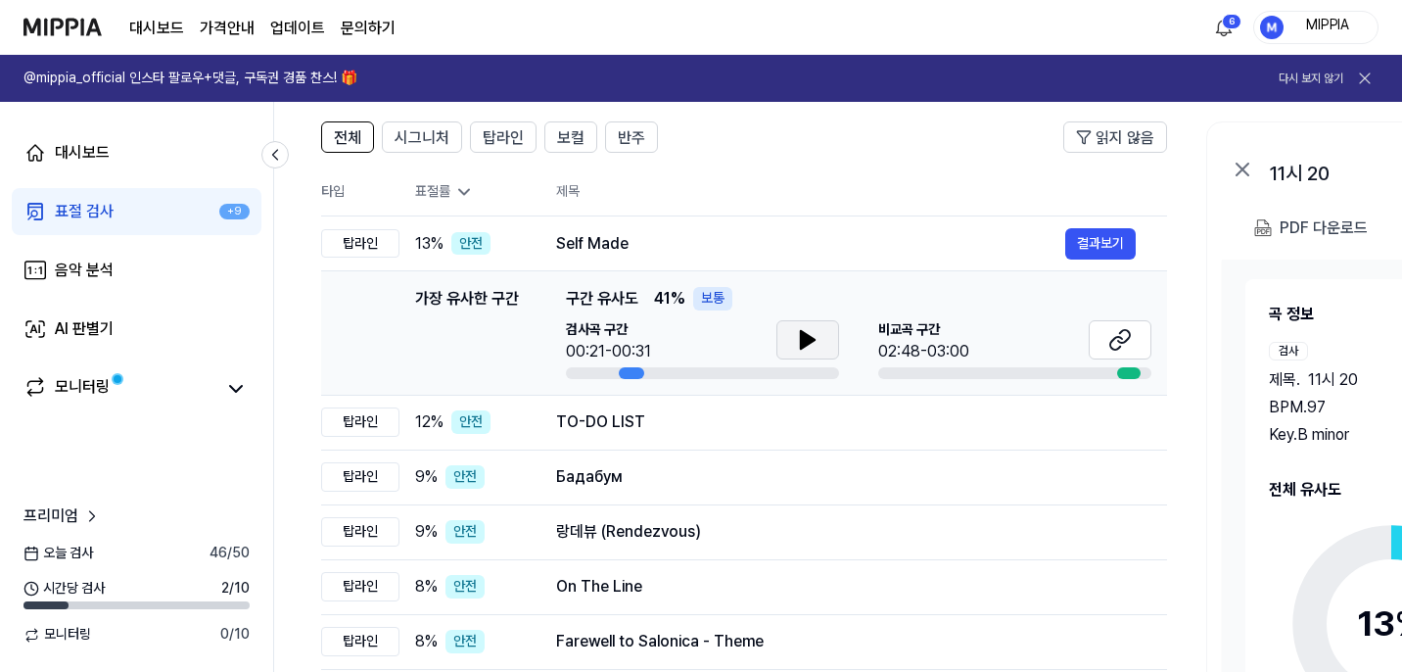
click at [813, 346] on icon at bounding box center [807, 339] width 23 height 23
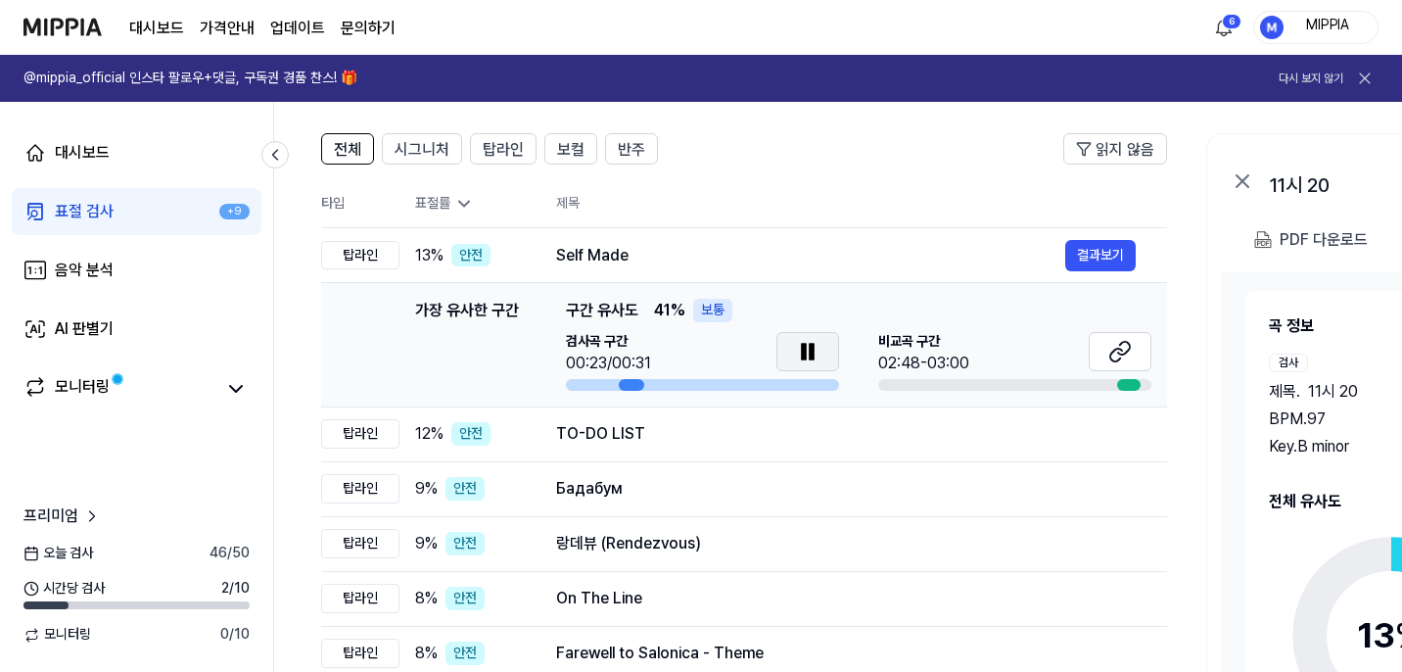
scroll to position [133, 0]
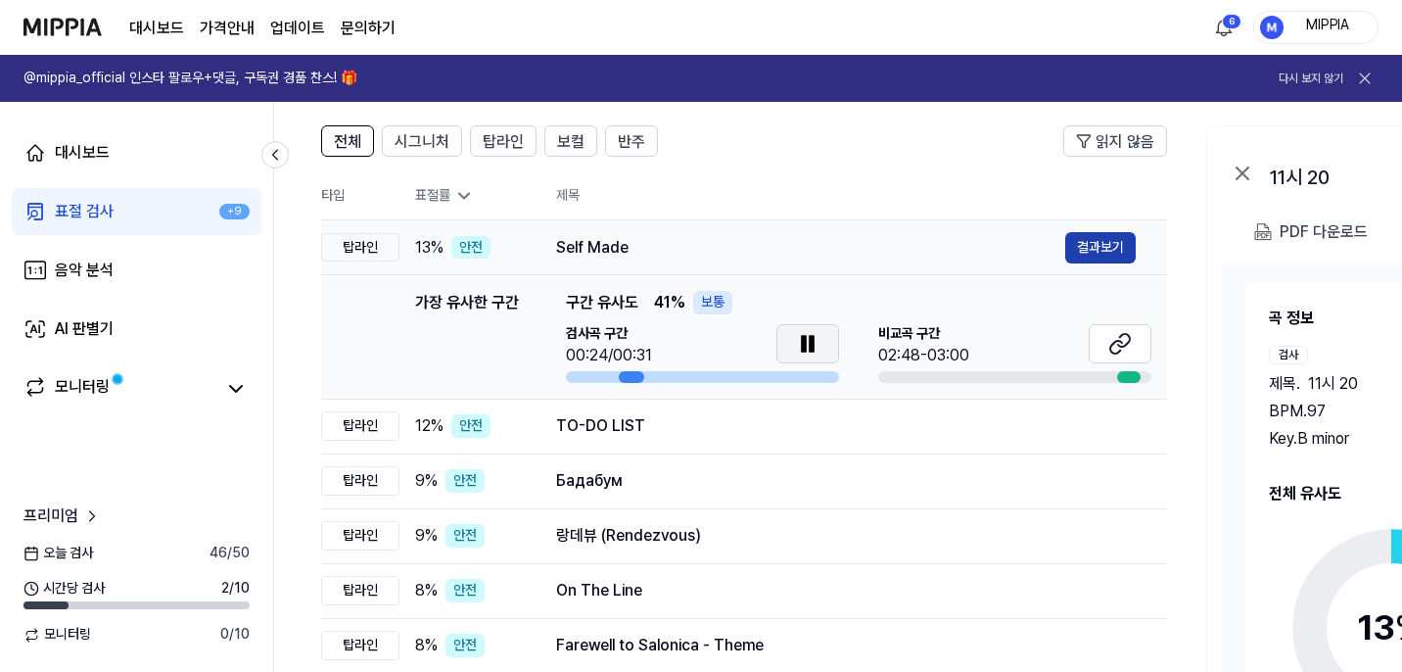
click at [1098, 254] on button "결과보기" at bounding box center [1100, 247] width 70 height 31
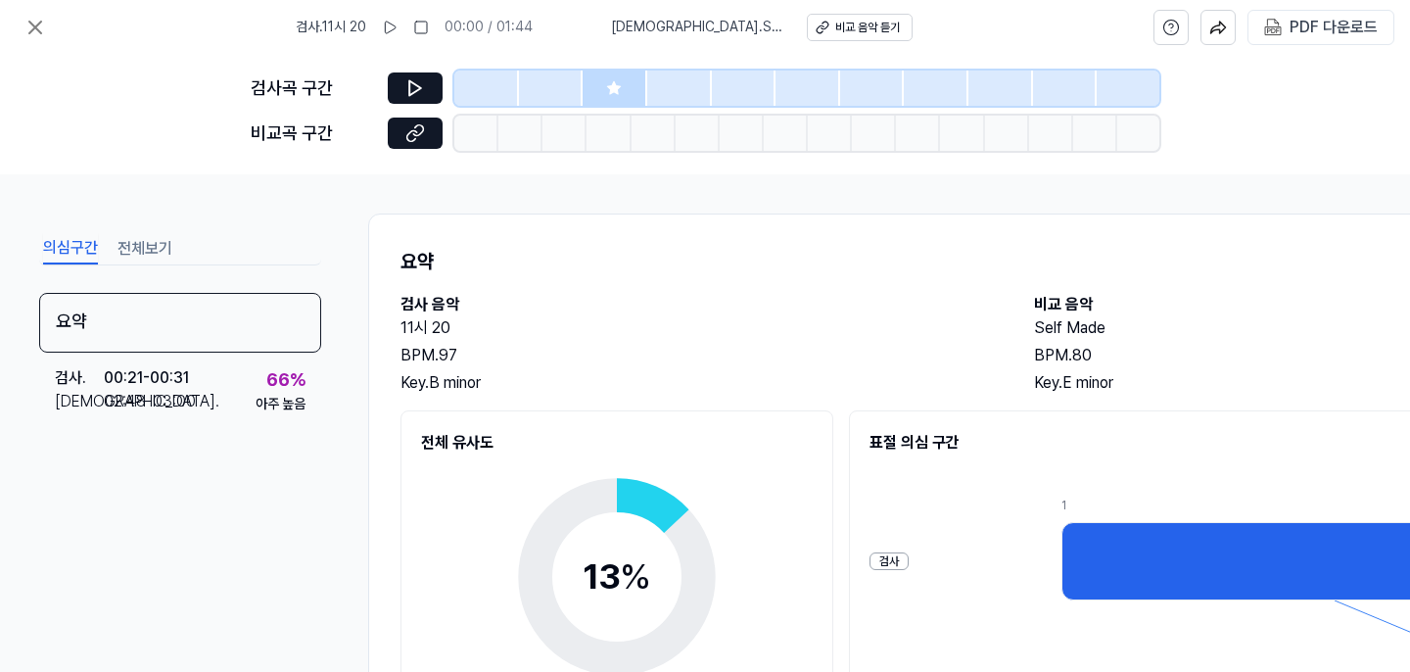
click at [618, 90] on icon at bounding box center [614, 88] width 16 height 16
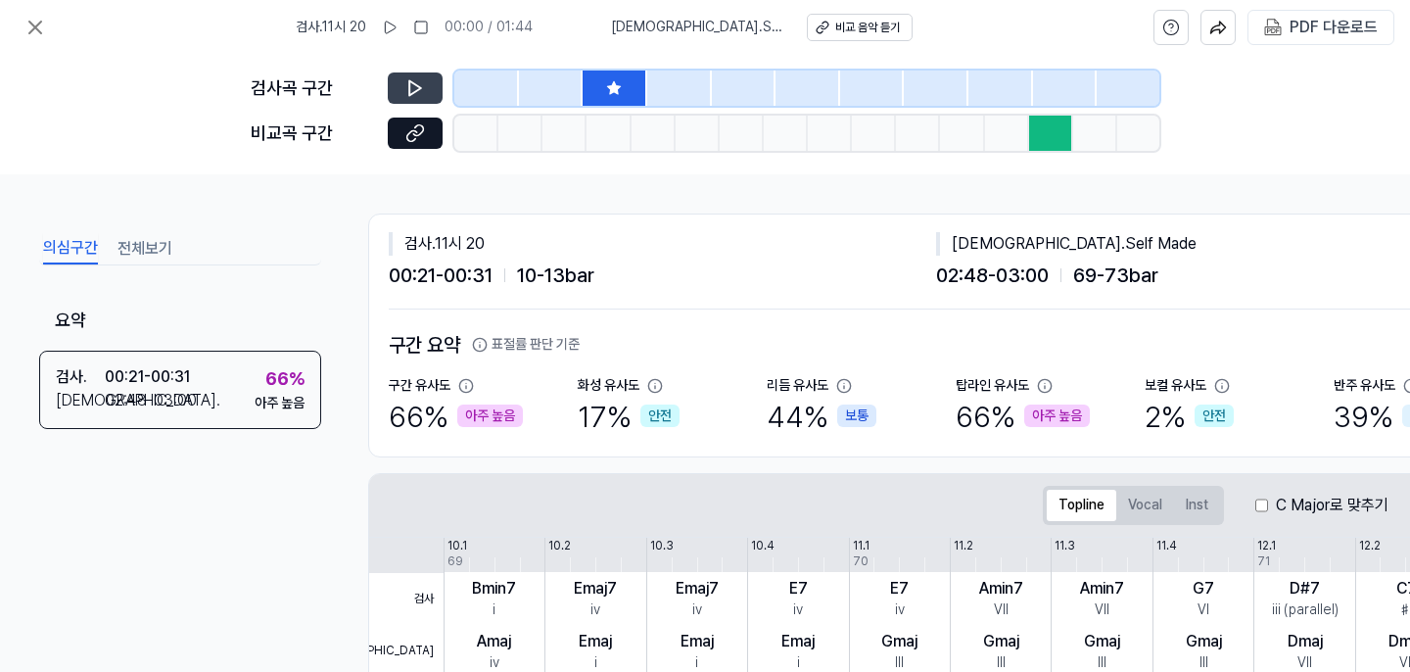
click at [411, 94] on icon at bounding box center [415, 88] width 12 height 15
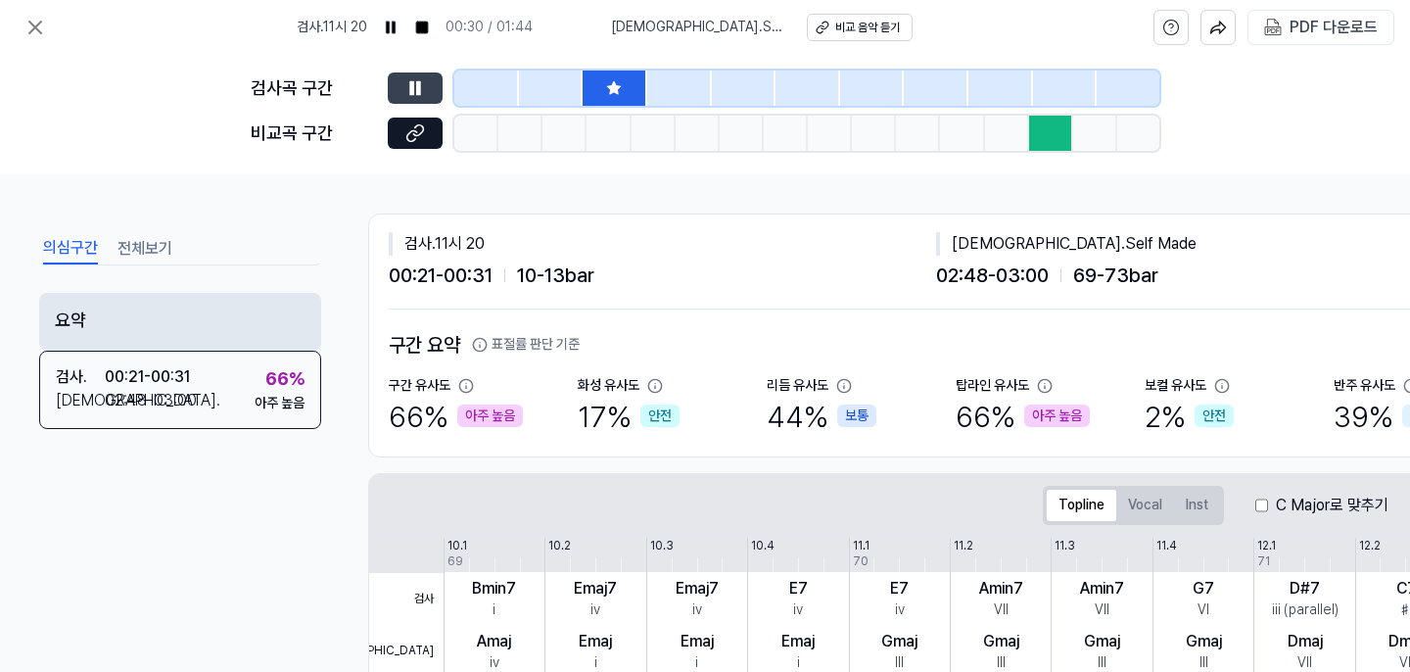
click at [193, 328] on div "요약" at bounding box center [180, 322] width 282 height 58
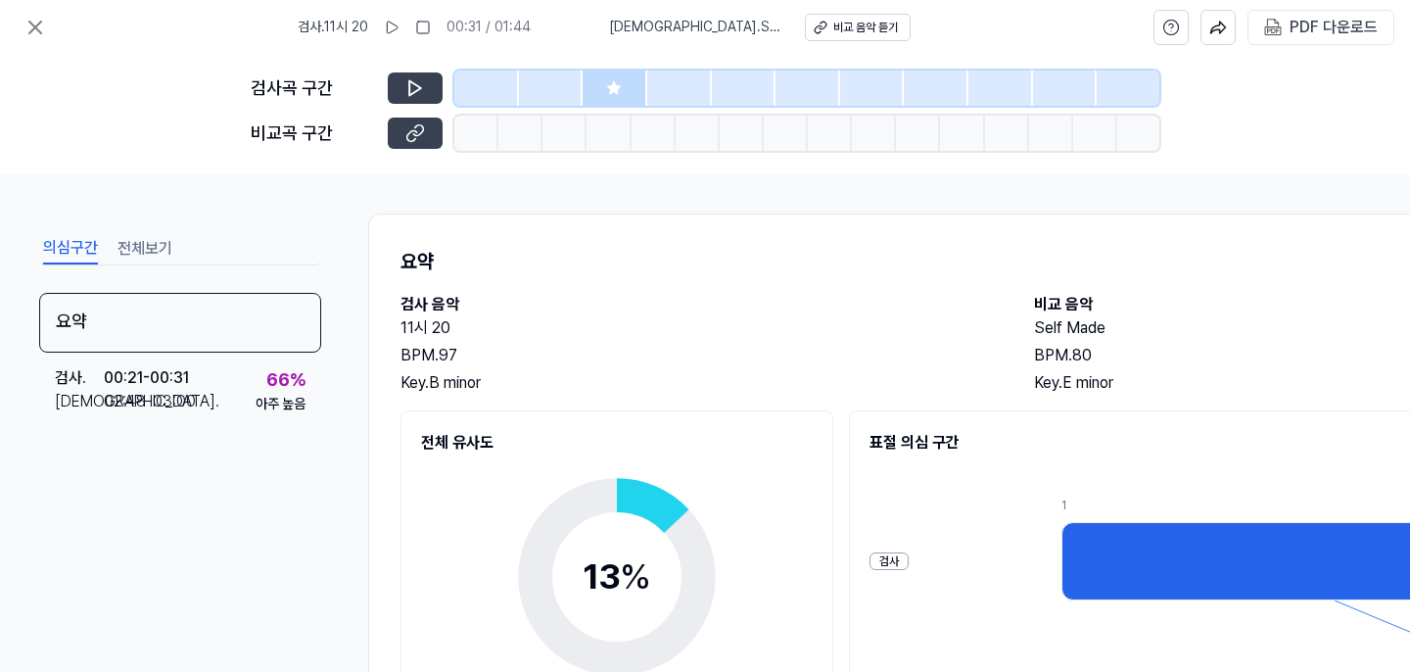
click at [410, 133] on icon at bounding box center [415, 133] width 20 height 20
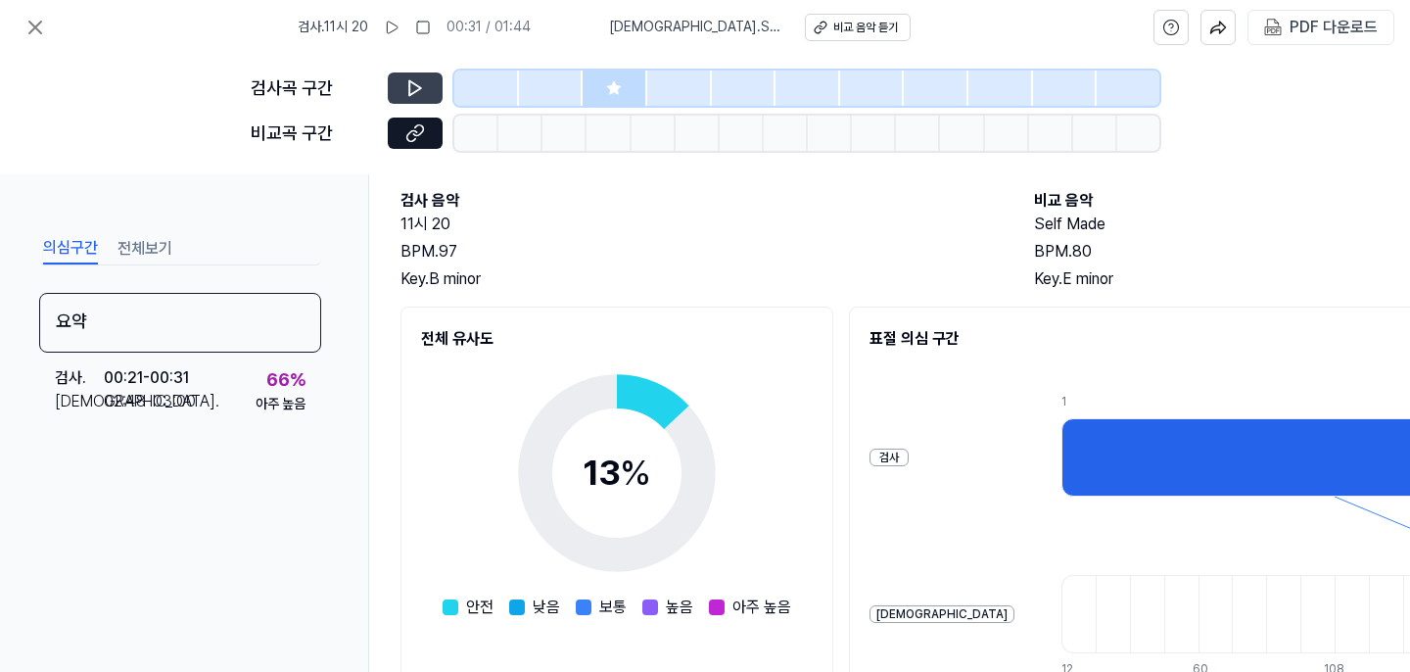
scroll to position [103, 0]
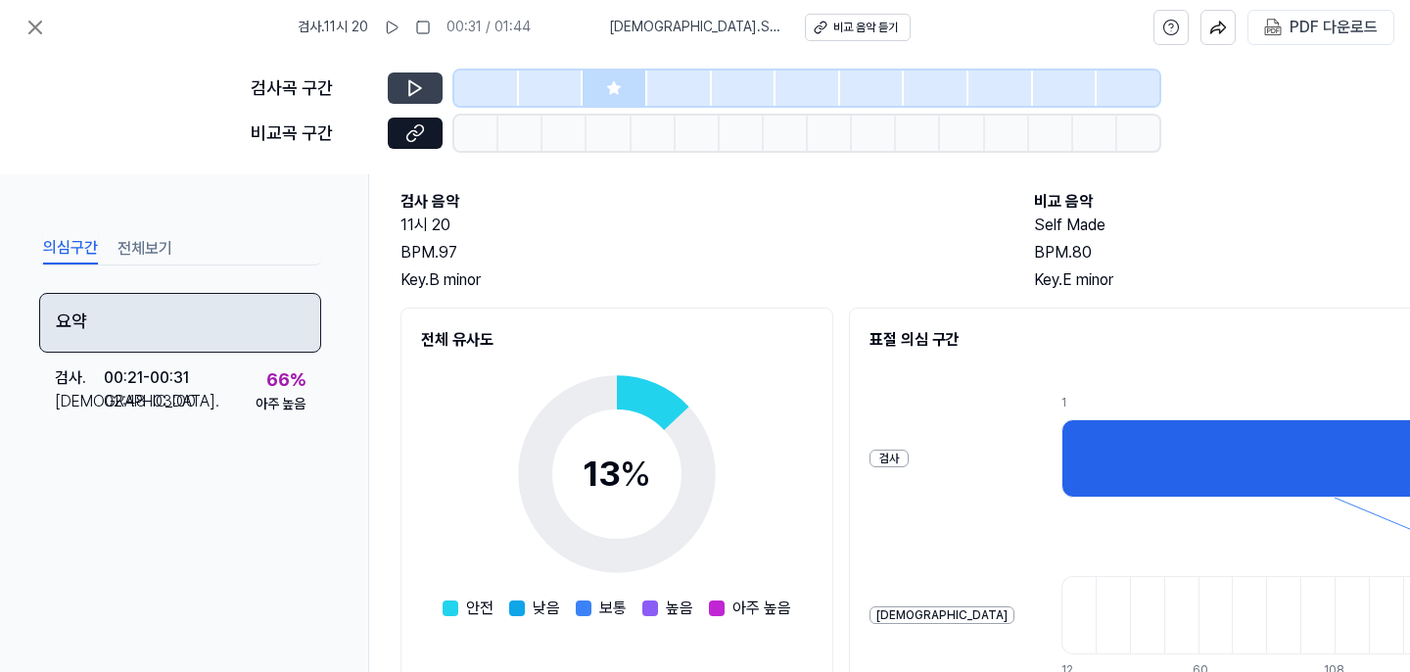
click at [217, 324] on div "요약" at bounding box center [180, 323] width 282 height 60
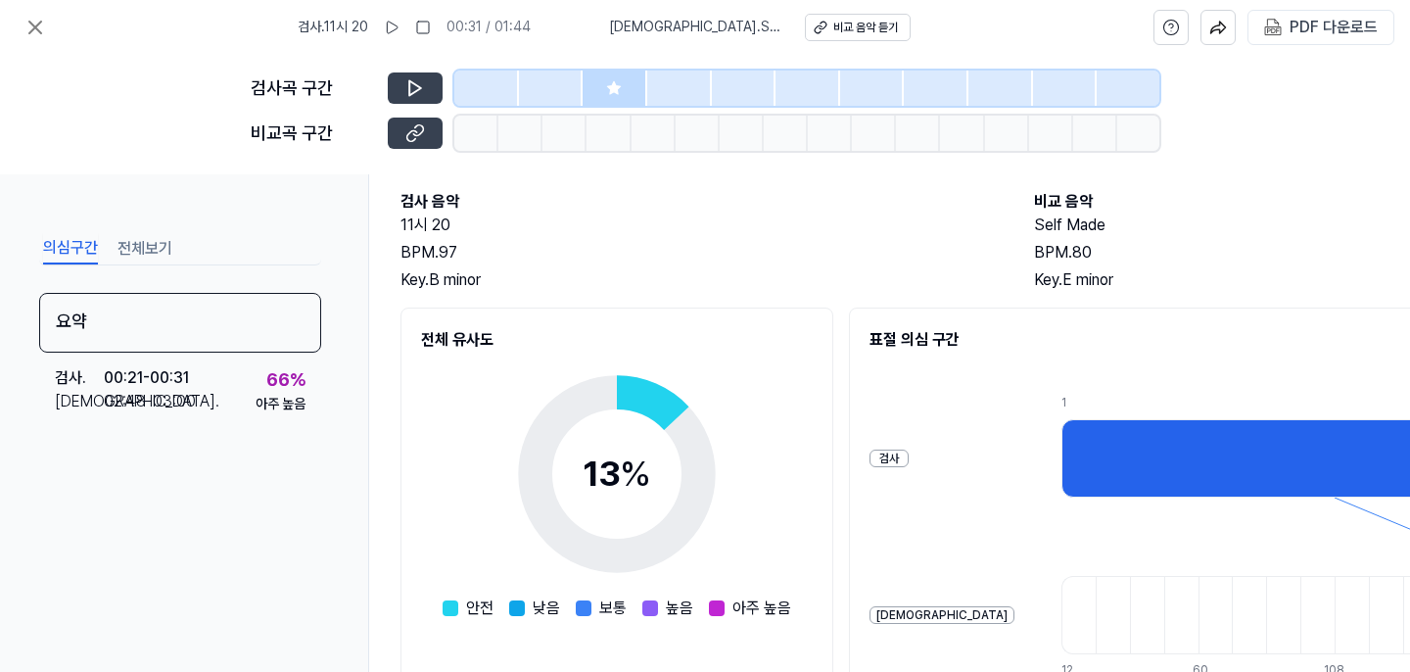
click at [423, 134] on icon at bounding box center [415, 133] width 20 height 20
click at [623, 83] on div at bounding box center [614, 87] width 65 height 35
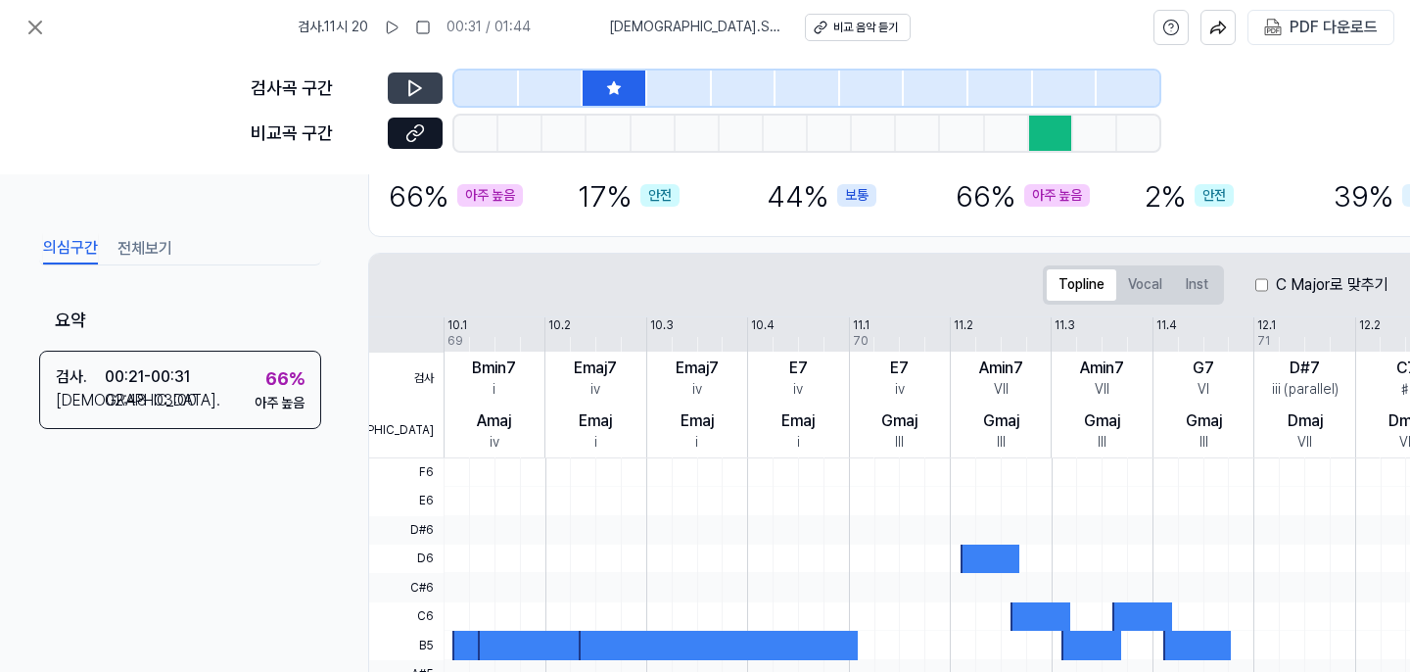
scroll to position [233, 0]
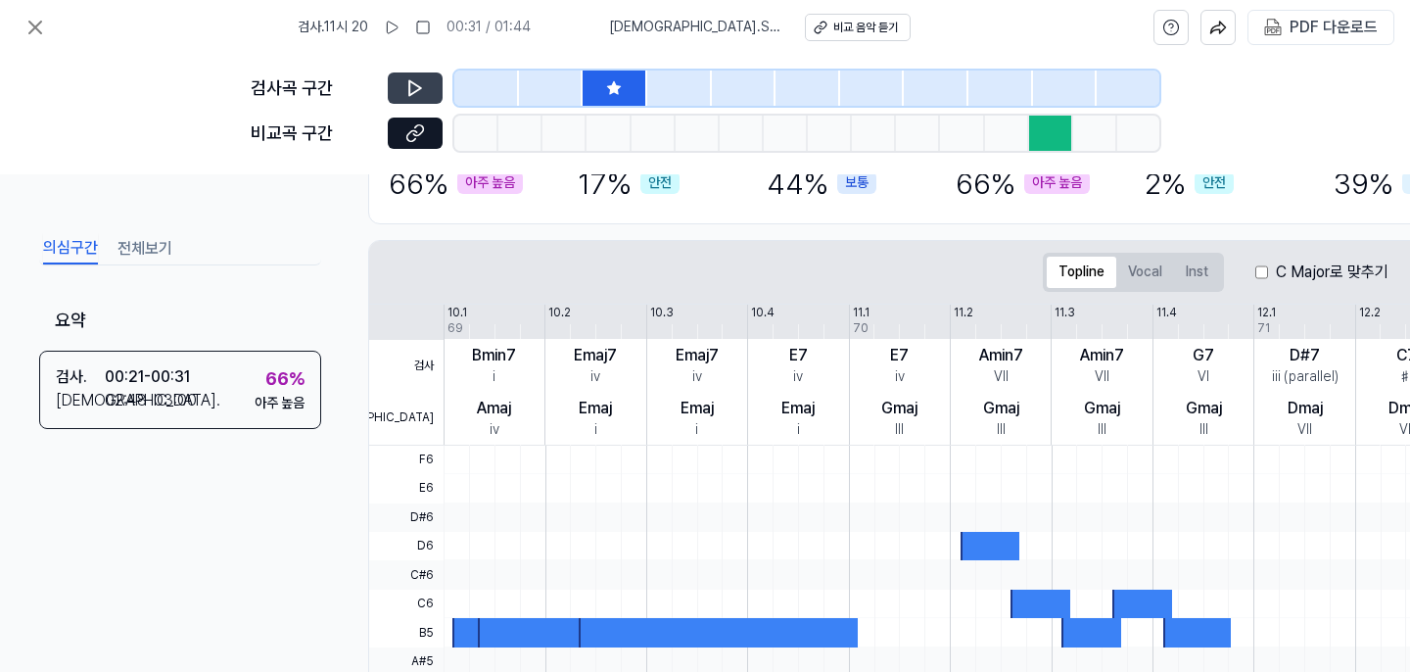
click at [398, 88] on button at bounding box center [415, 87] width 55 height 31
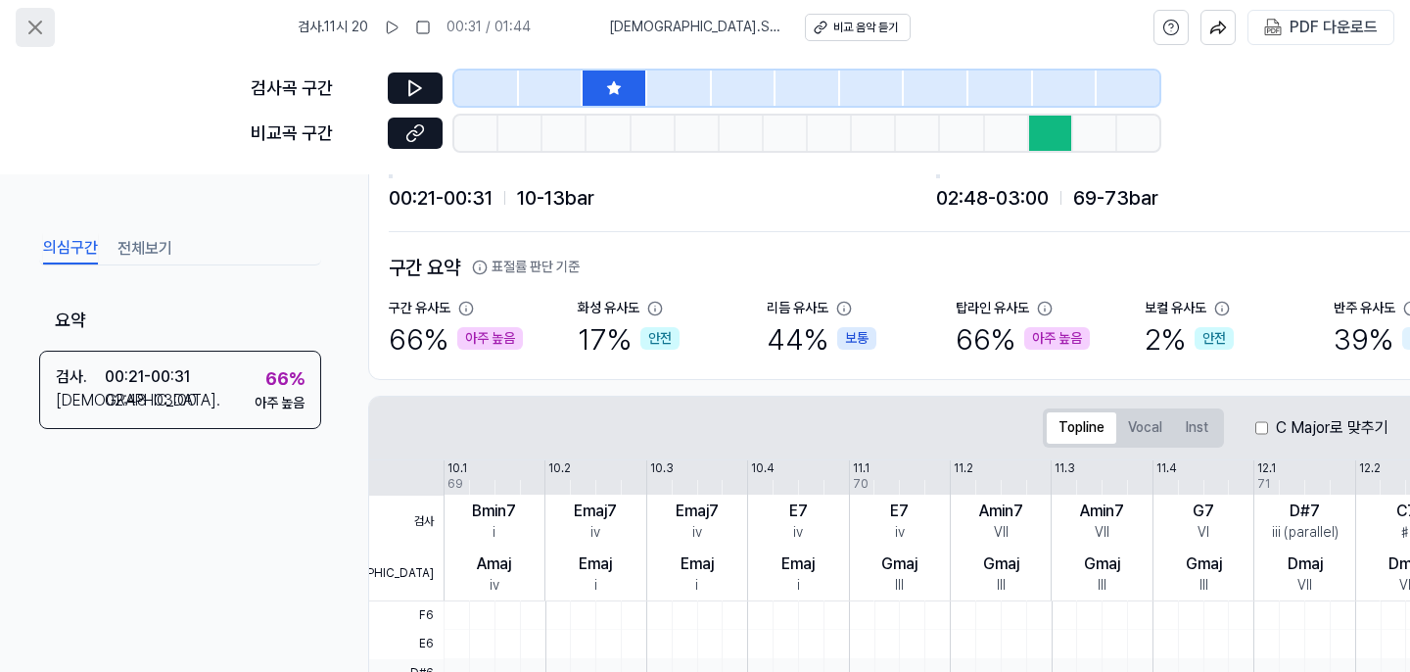
scroll to position [76, 0]
click at [43, 24] on icon at bounding box center [34, 27] width 23 height 23
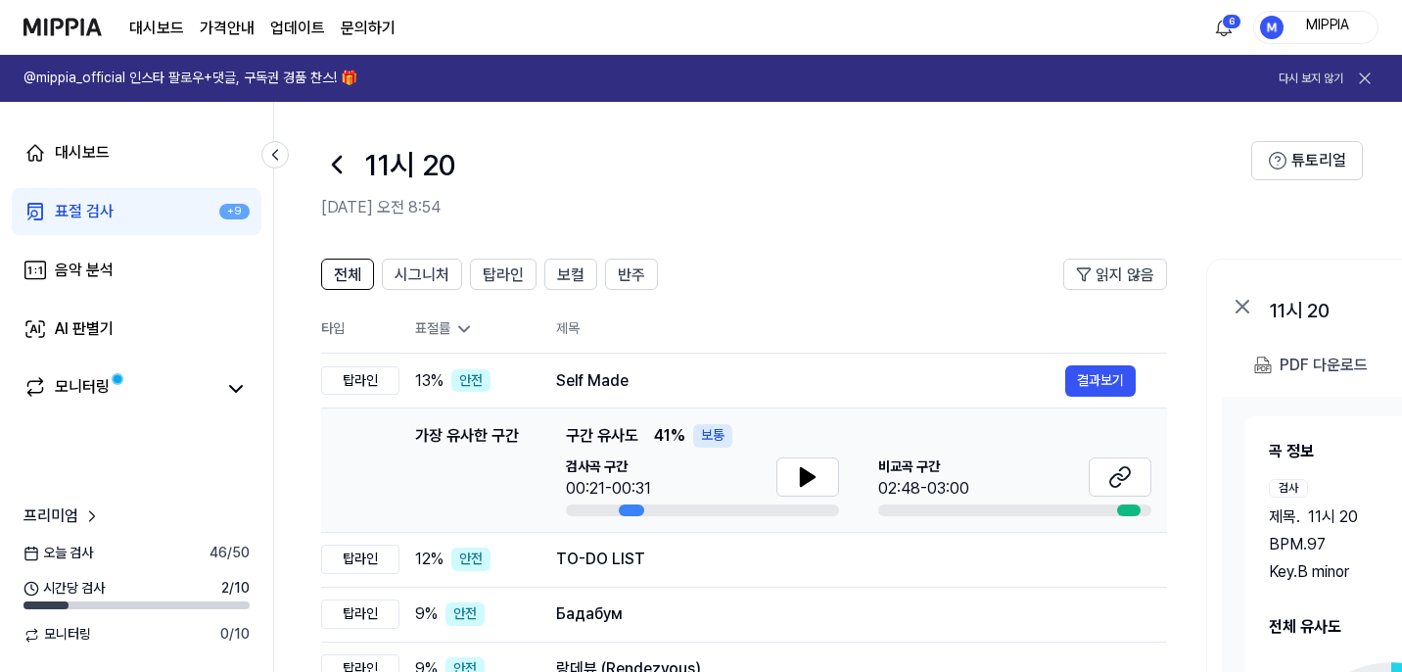
click at [164, 210] on link "표절 검사 +9" at bounding box center [137, 211] width 250 height 47
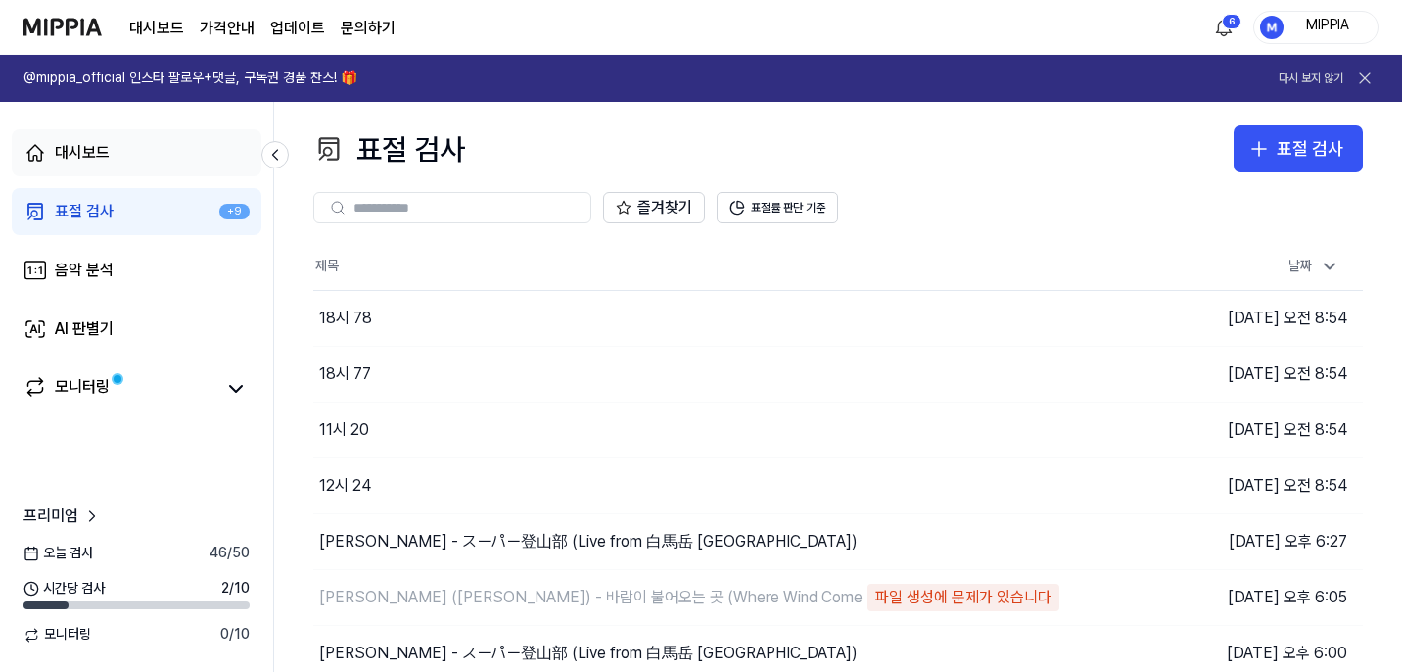
click at [165, 161] on link "대시보드" at bounding box center [137, 152] width 250 height 47
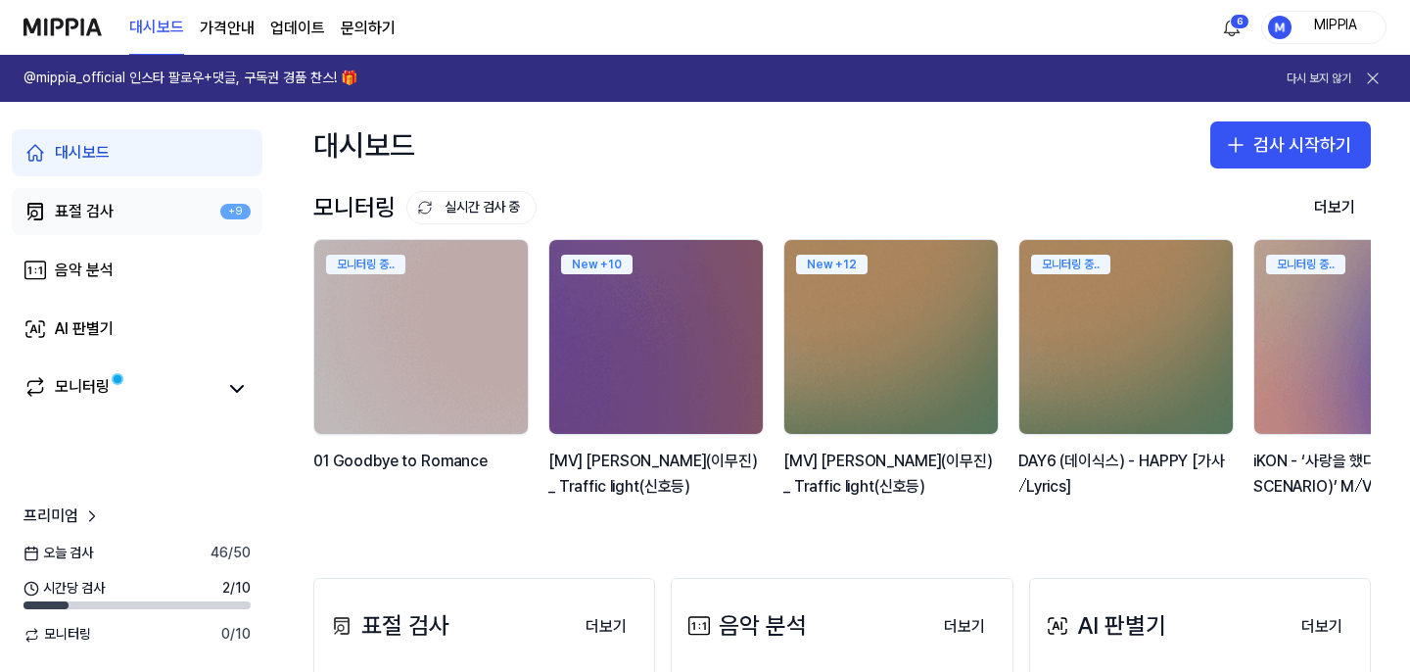
click at [159, 230] on link "표절 검사 +9" at bounding box center [137, 211] width 251 height 47
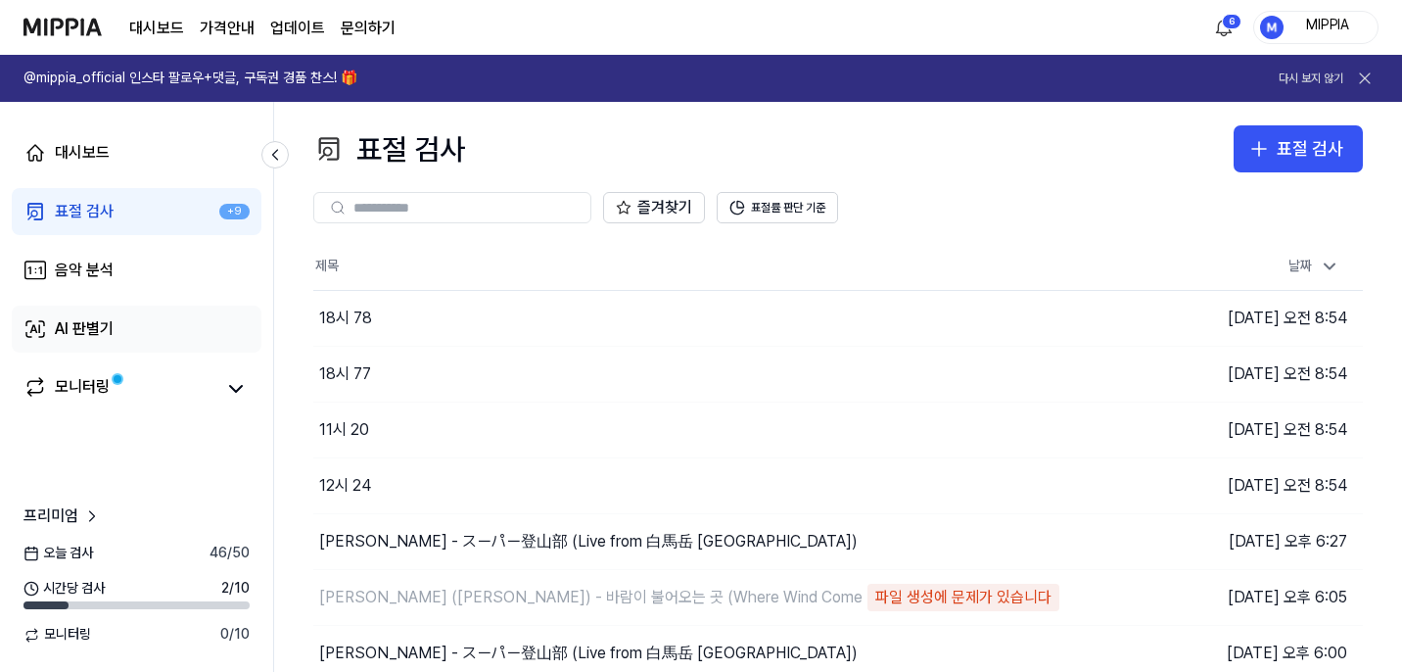
click at [148, 324] on link "AI 판별기" at bounding box center [137, 328] width 250 height 47
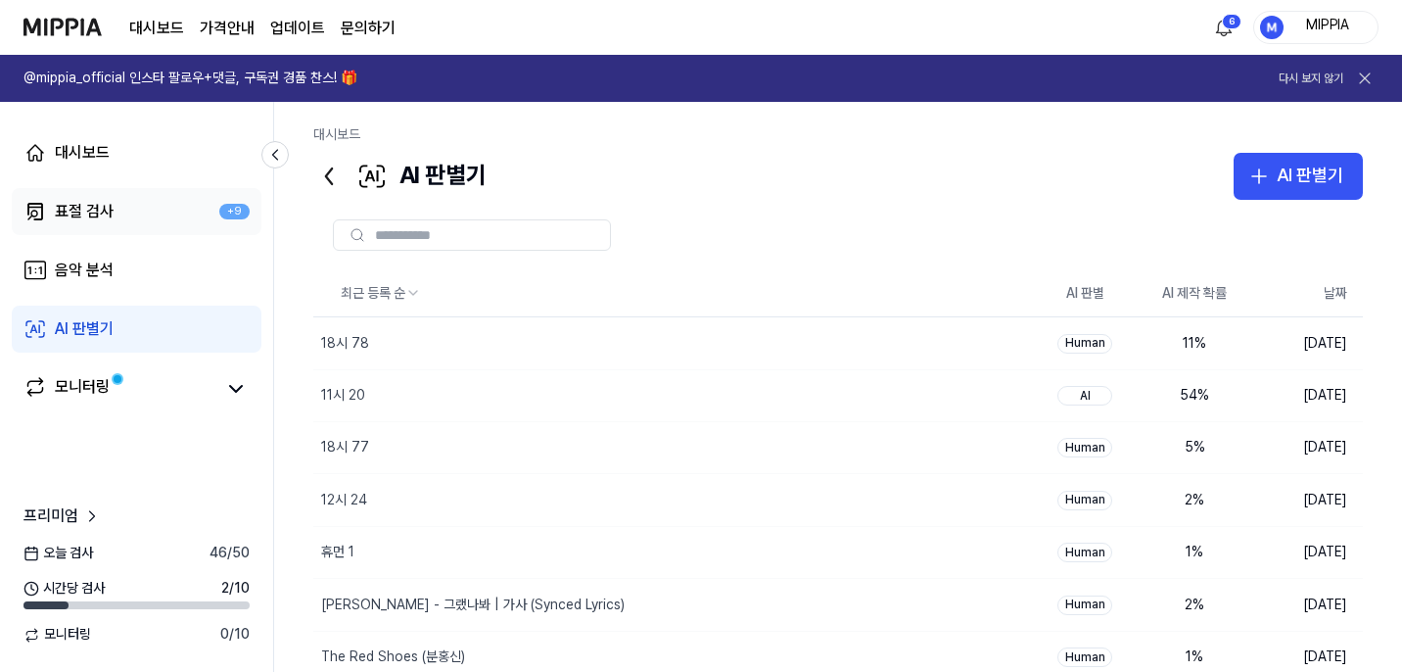
click at [143, 210] on link "표절 검사 +9" at bounding box center [137, 211] width 250 height 47
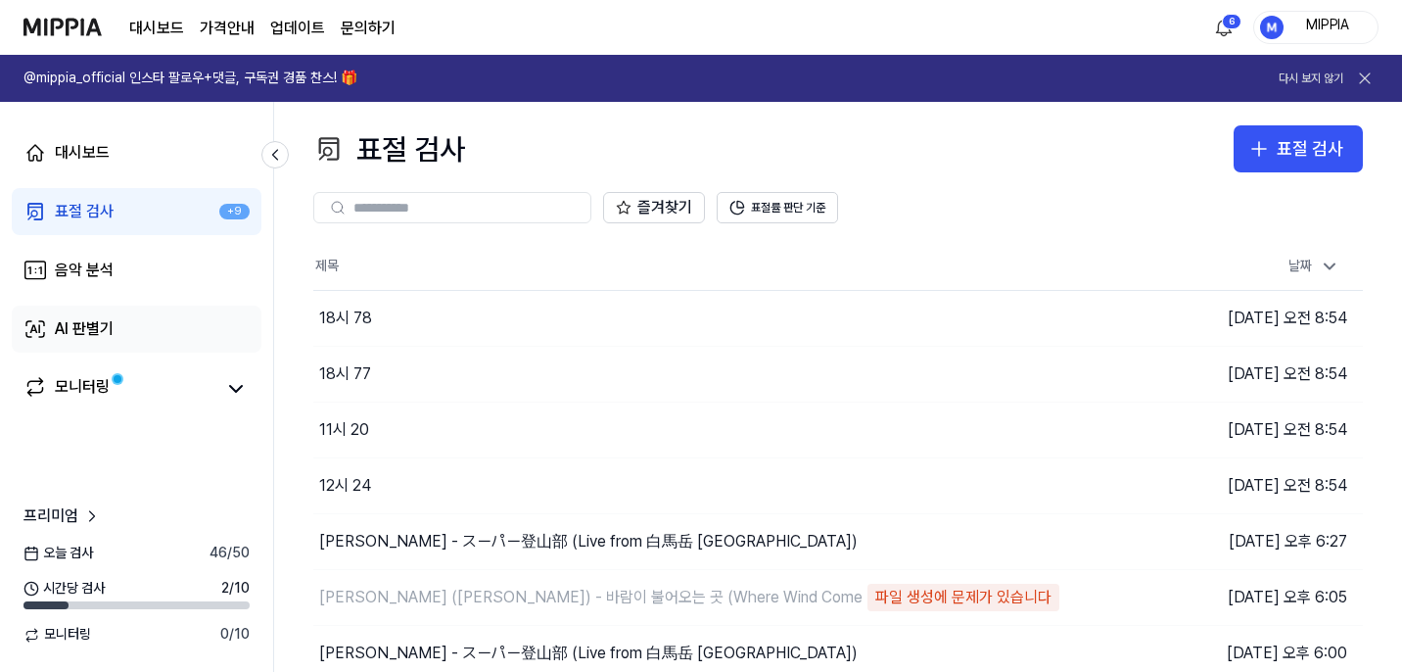
click at [143, 340] on link "AI 판별기" at bounding box center [137, 328] width 250 height 47
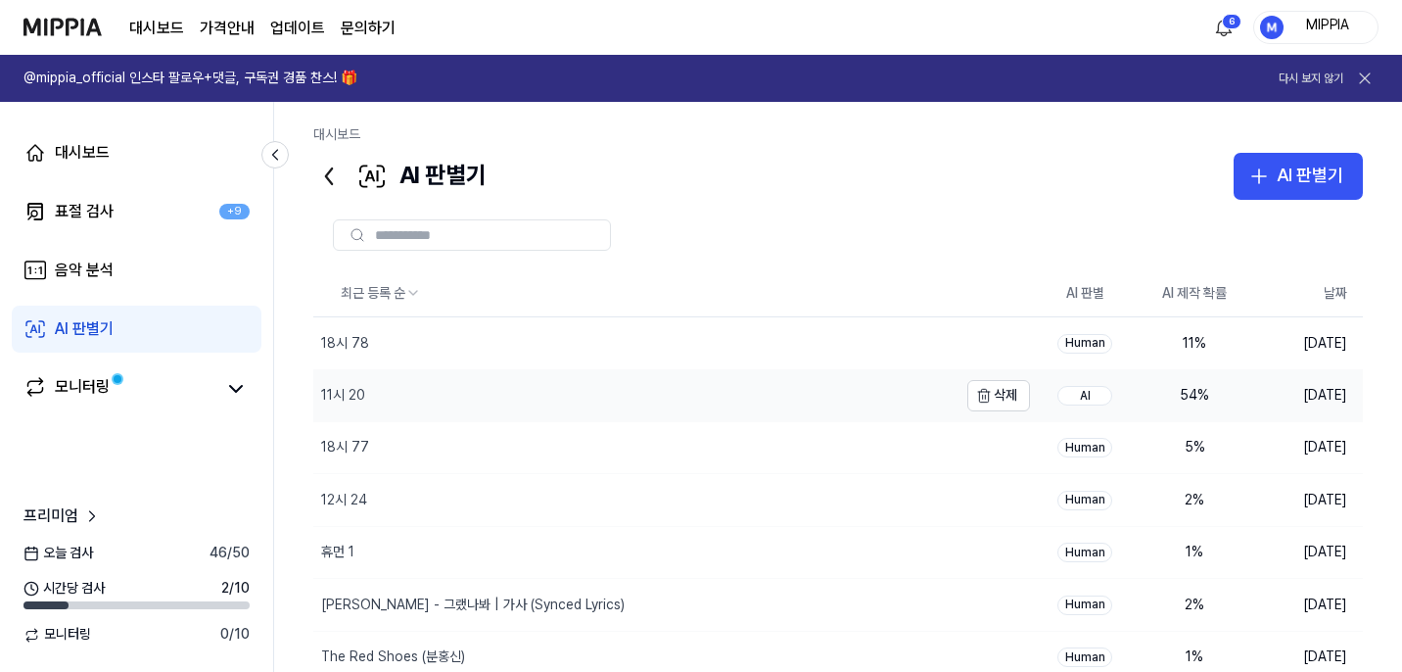
click at [731, 404] on div "11시 20" at bounding box center [635, 395] width 644 height 51
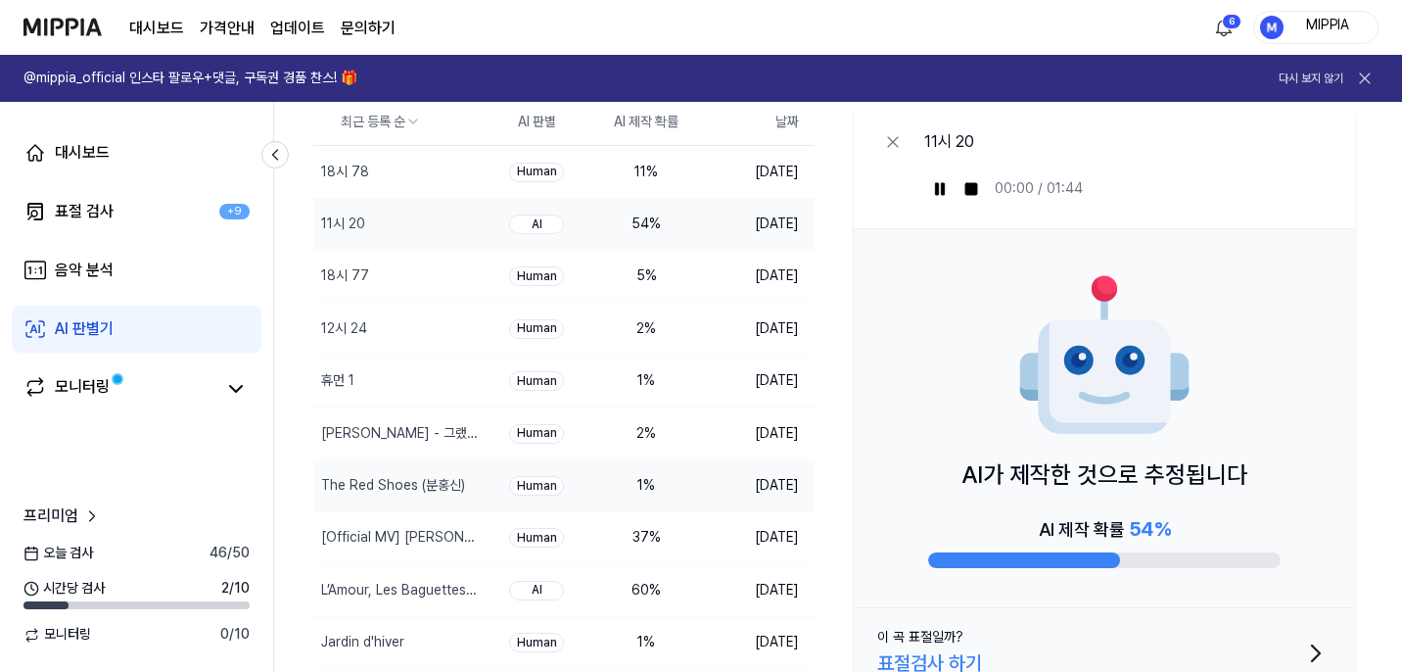
scroll to position [231, 0]
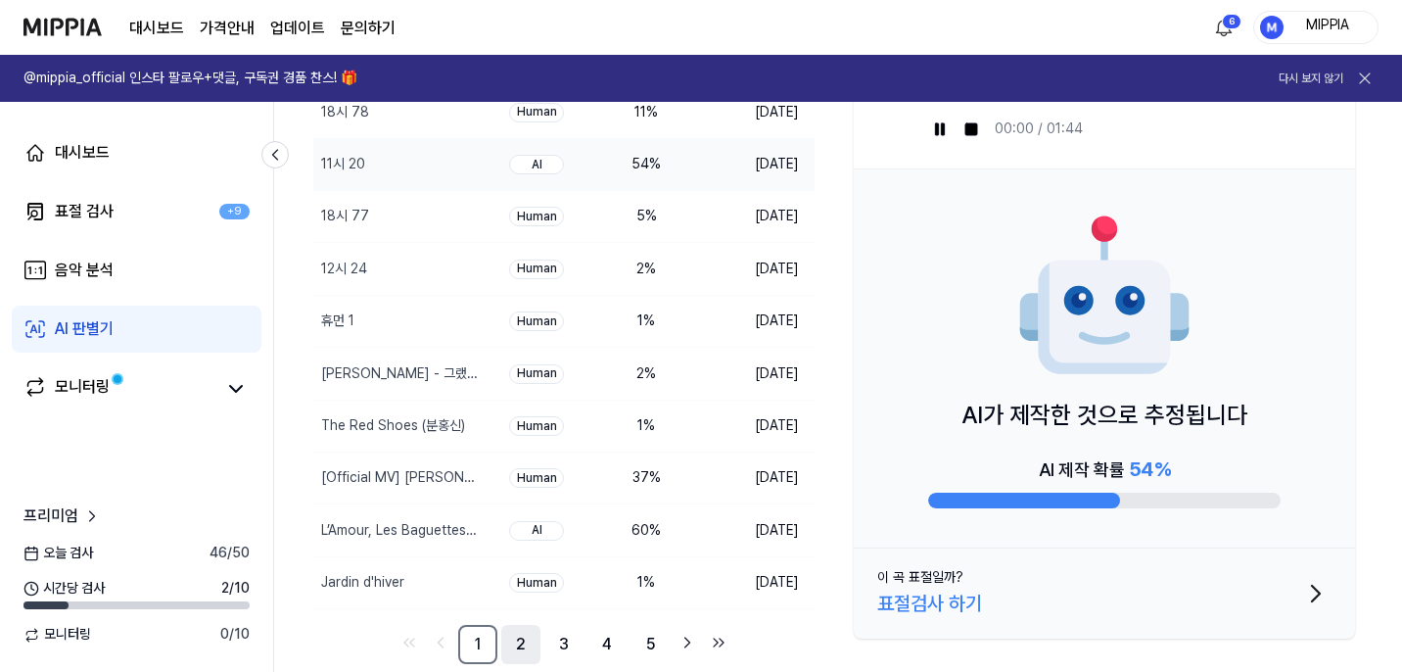
click at [509, 646] on link "2" at bounding box center [520, 644] width 39 height 39
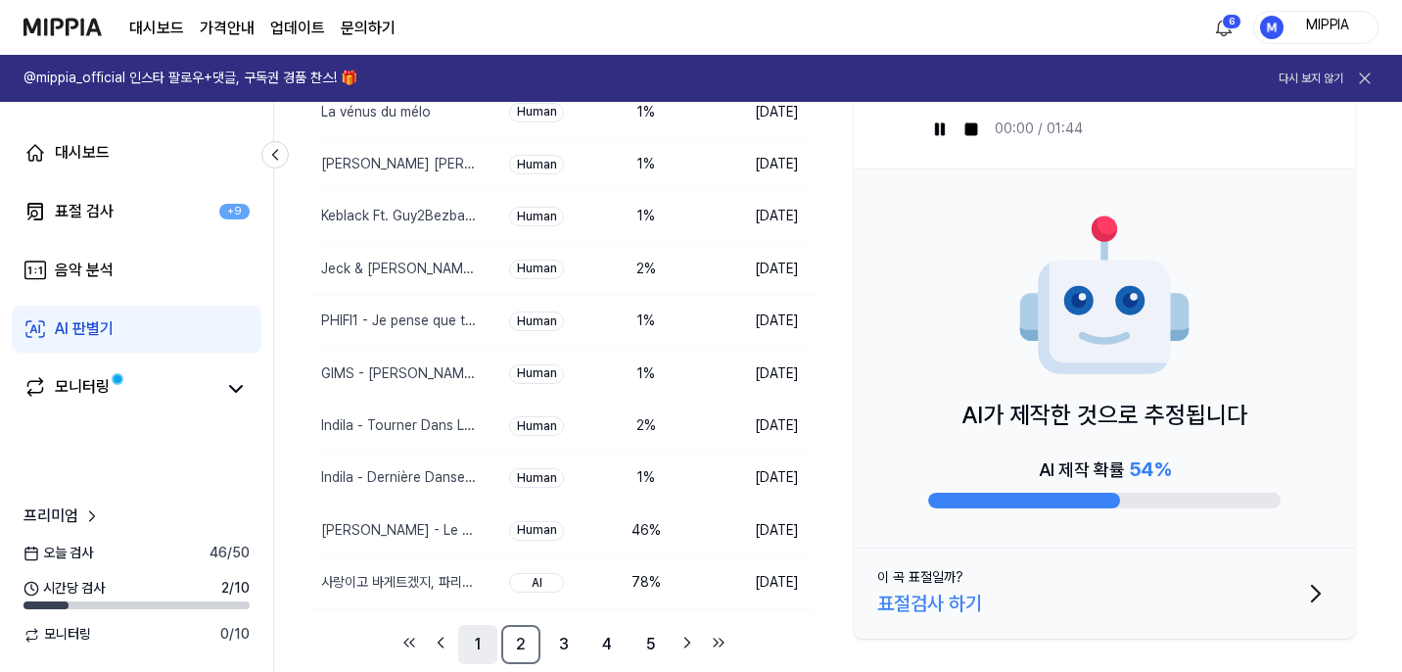
click at [465, 650] on link "1" at bounding box center [477, 644] width 39 height 39
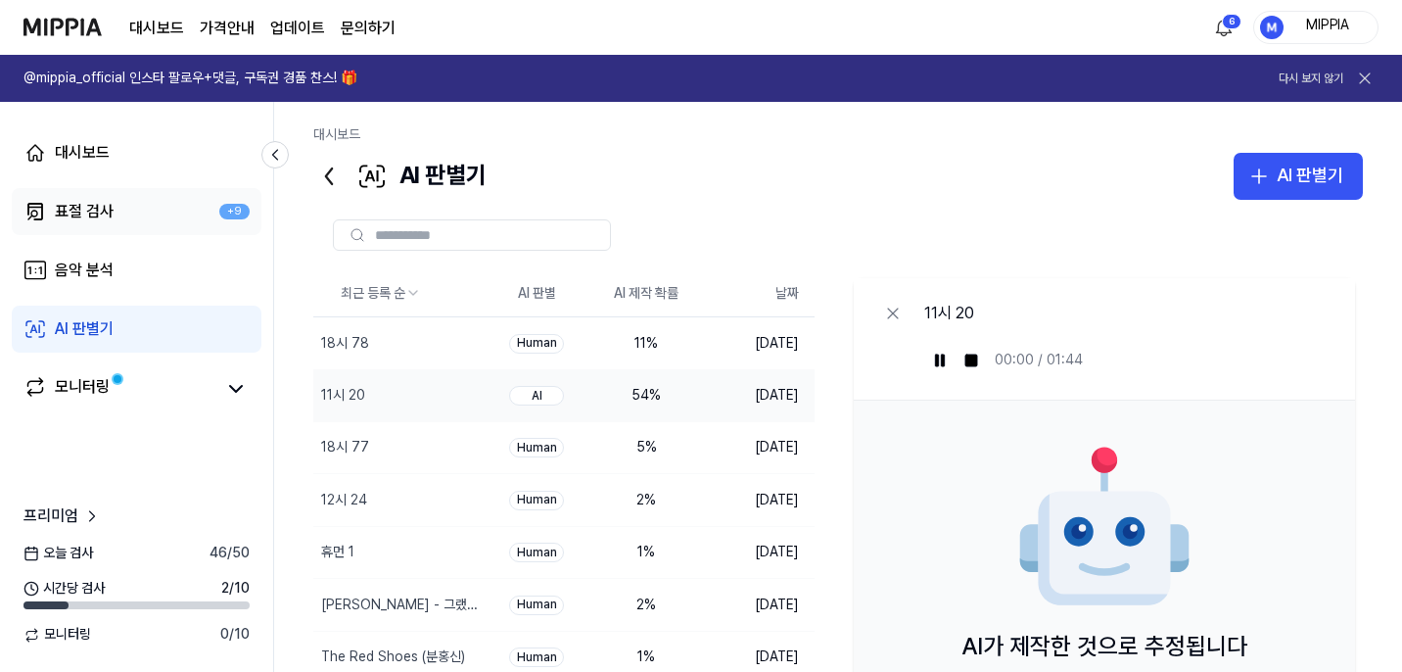
click at [91, 213] on div "표절 검사" at bounding box center [84, 211] width 59 height 23
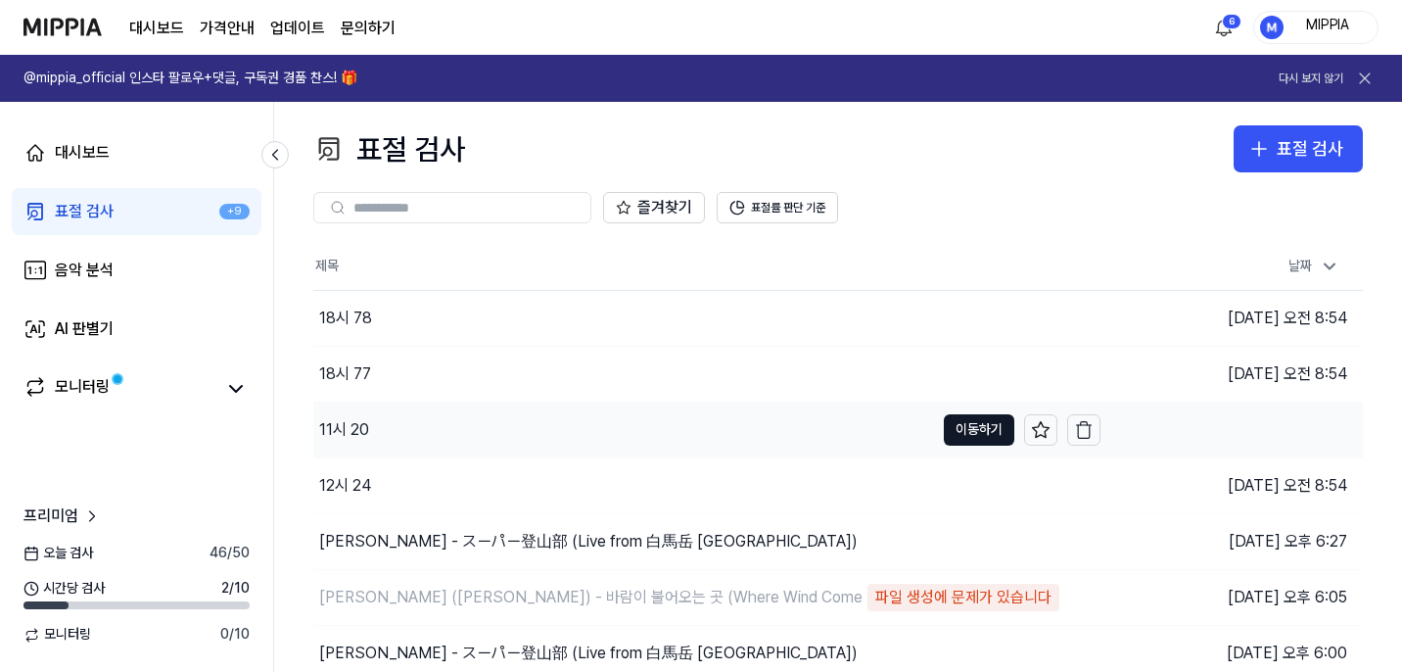
scroll to position [169, 0]
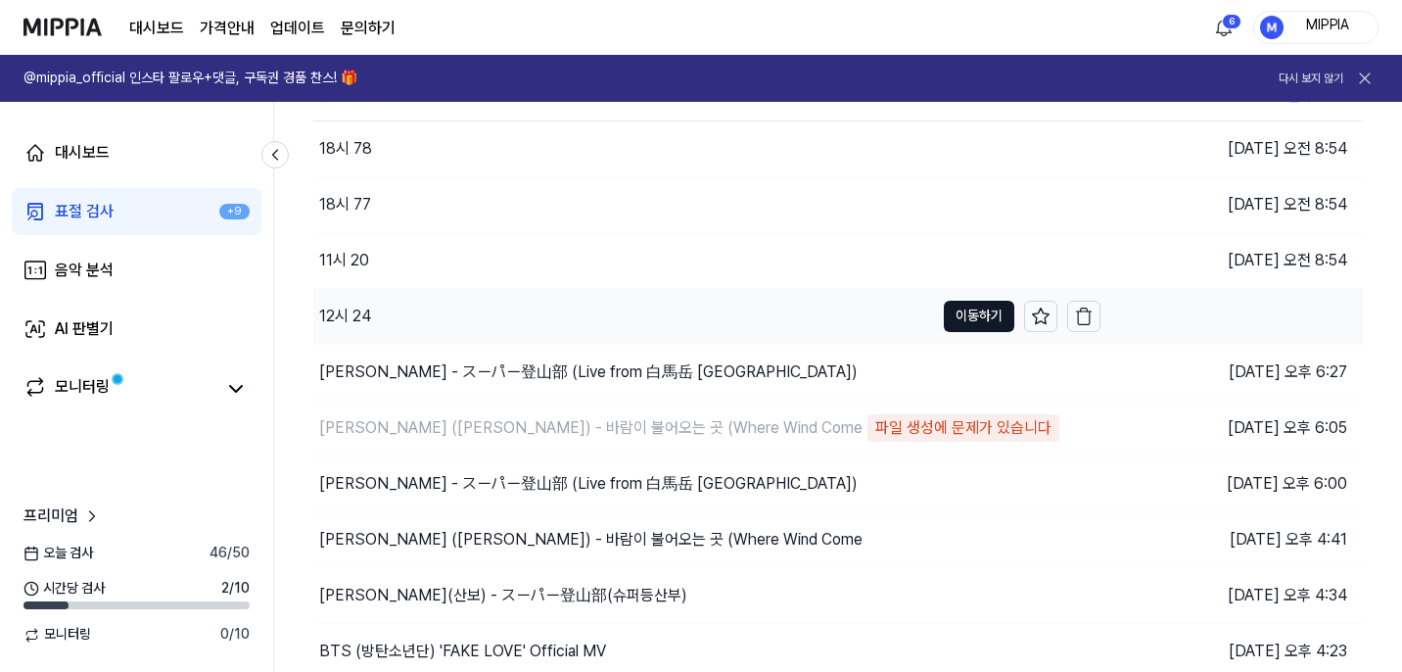
click at [584, 319] on div "12시 24" at bounding box center [623, 316] width 621 height 55
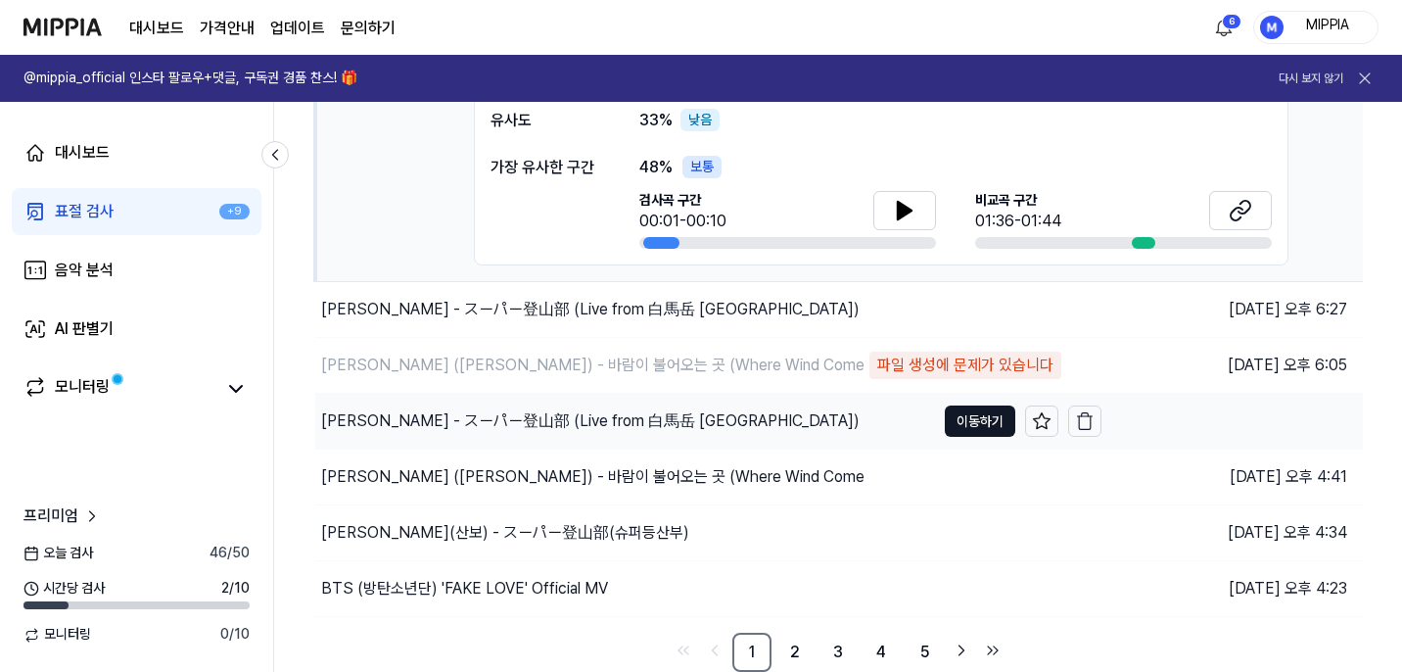
scroll to position [0, 0]
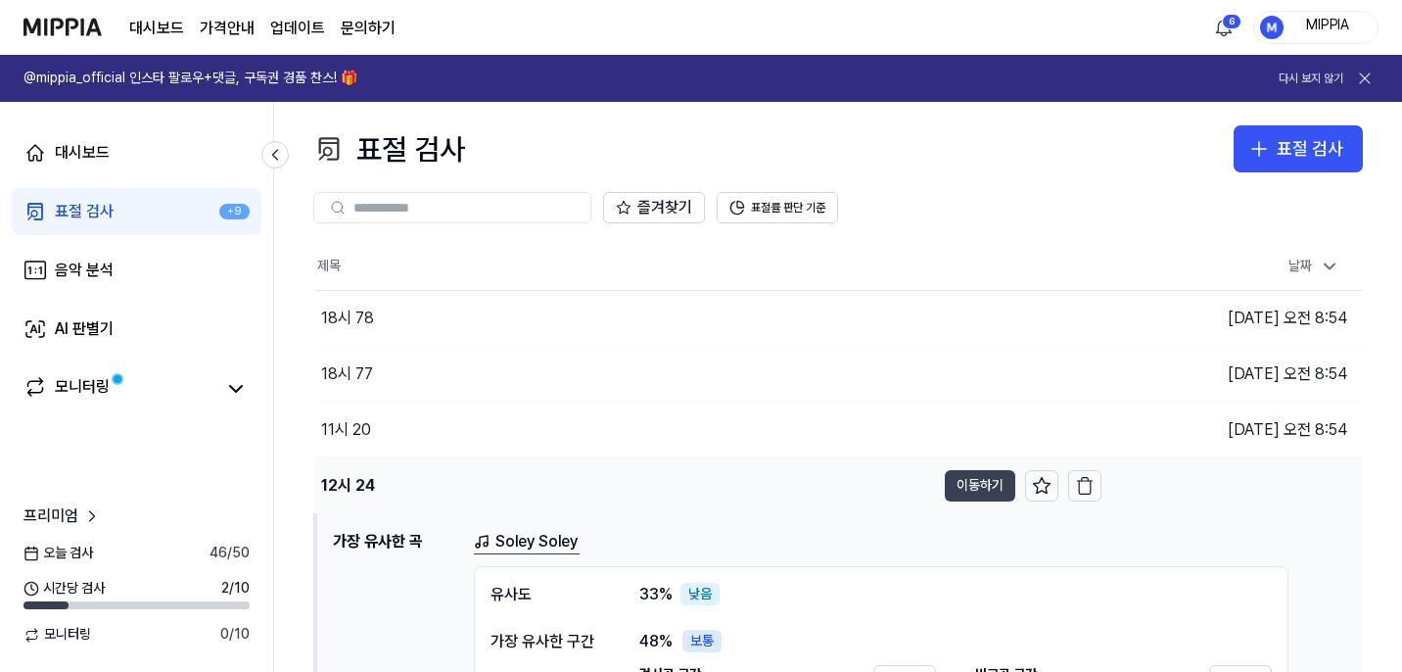
click at [974, 491] on button "이동하기" at bounding box center [980, 485] width 70 height 31
